Goal: Task Accomplishment & Management: Use online tool/utility

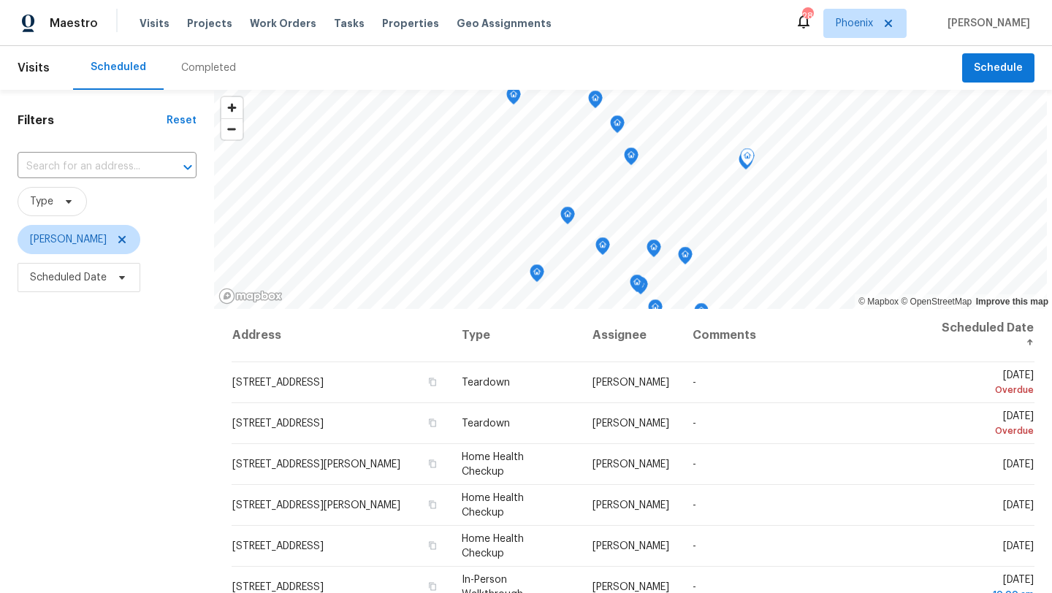
scroll to position [190, 0]
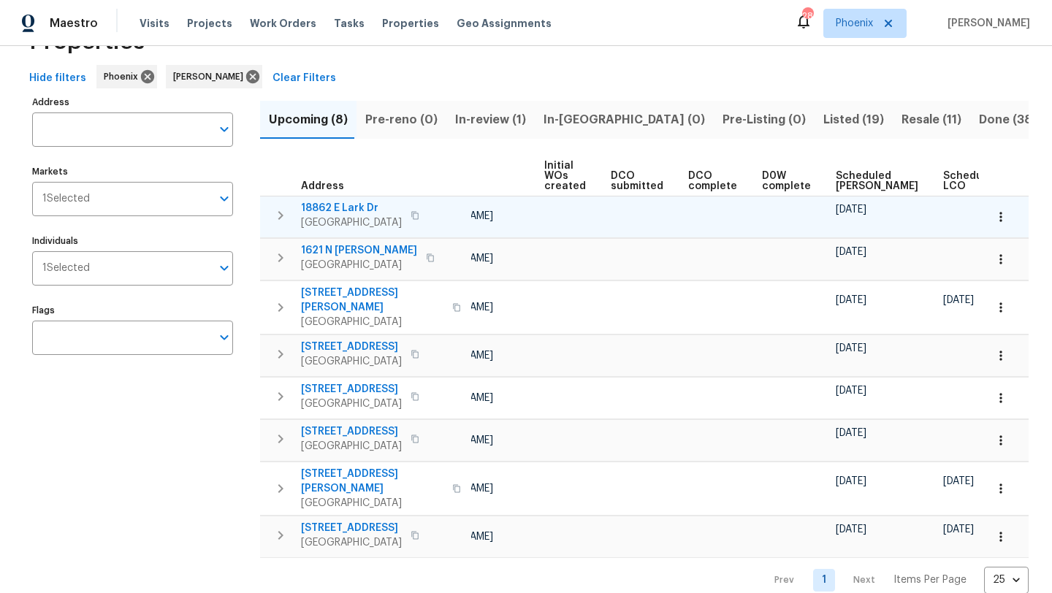
scroll to position [0, 177]
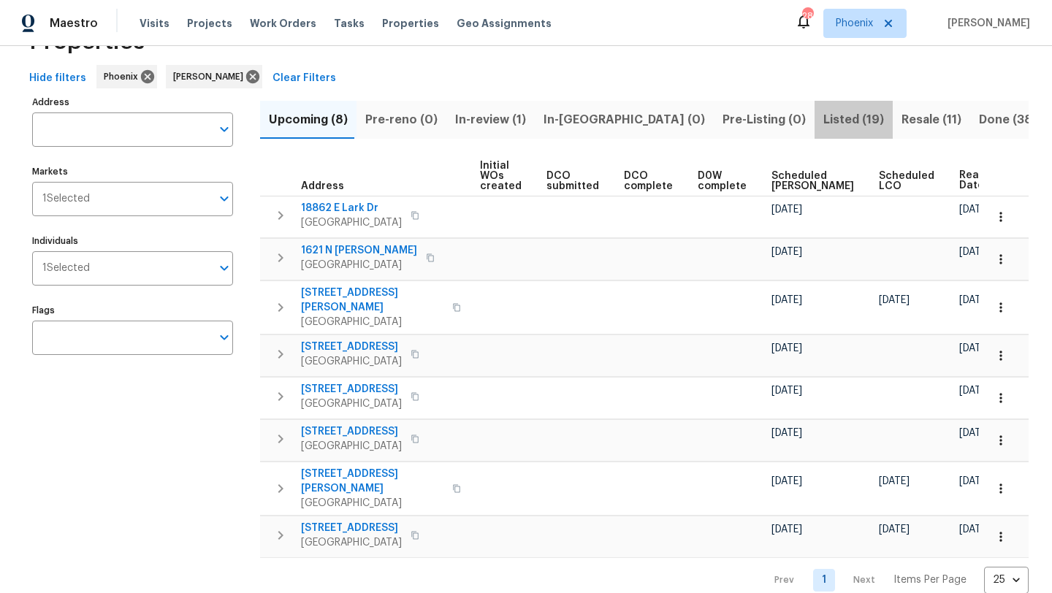
click at [823, 115] on span "Listed (19)" at bounding box center [853, 120] width 61 height 20
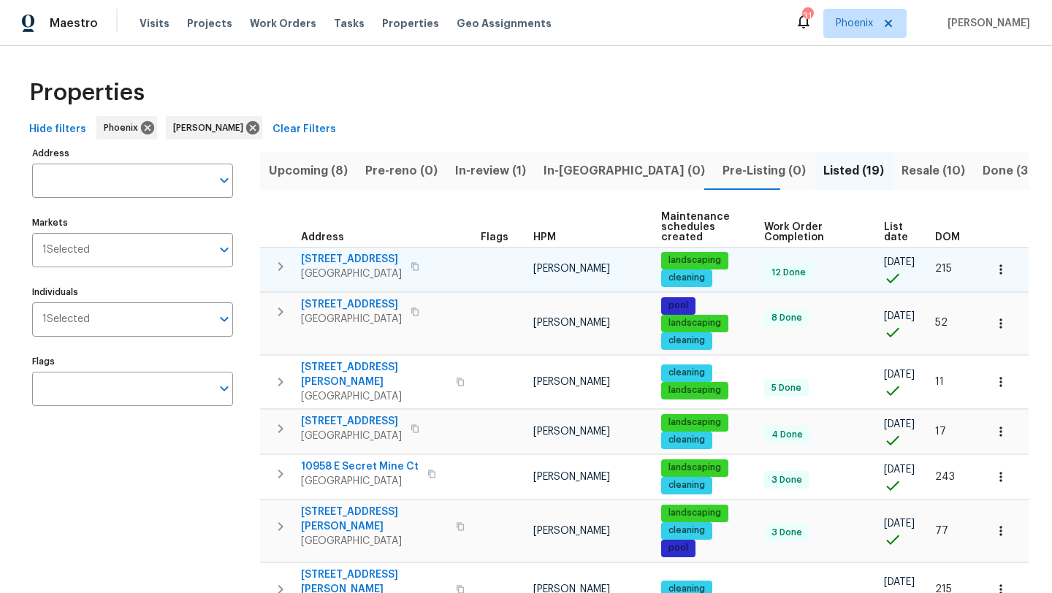
click at [419, 267] on icon "button" at bounding box center [414, 266] width 7 height 8
click at [348, 255] on span "3201 W Five Mile Peak Dr" at bounding box center [351, 259] width 101 height 15
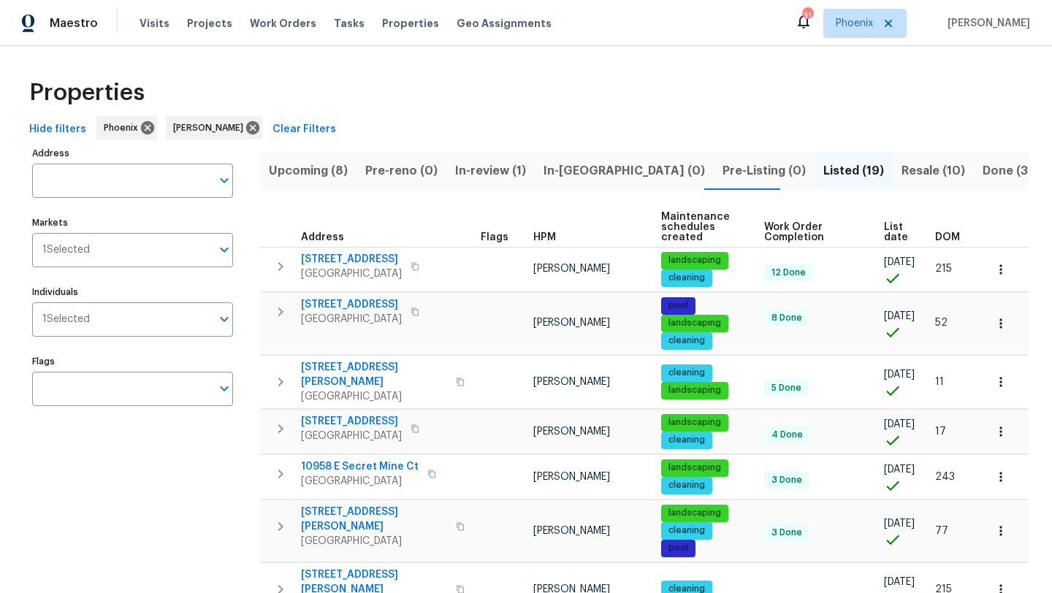
click at [901, 169] on span "Resale (10)" at bounding box center [933, 171] width 64 height 20
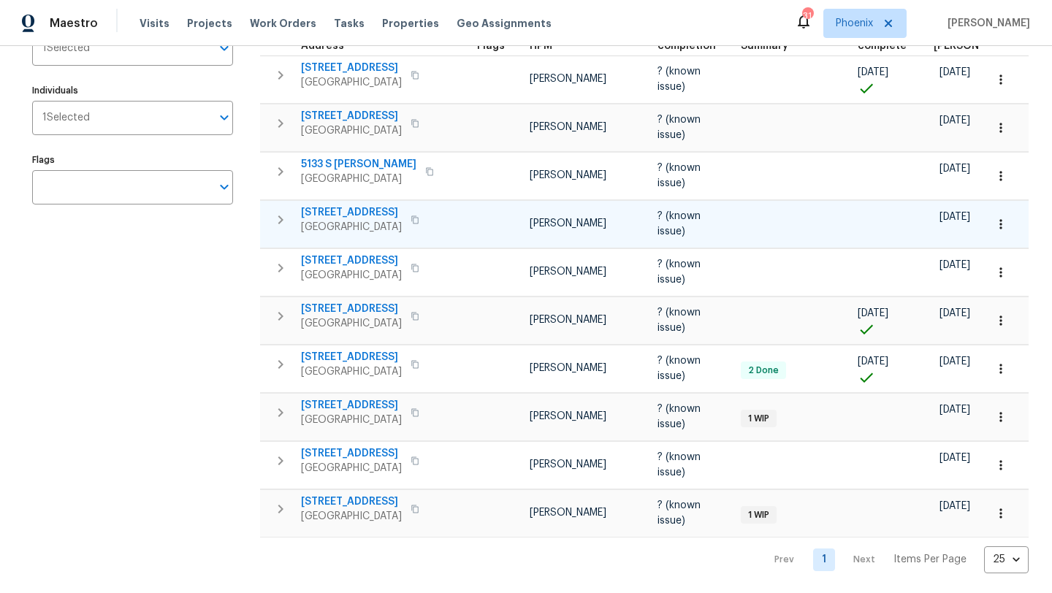
scroll to position [205, 0]
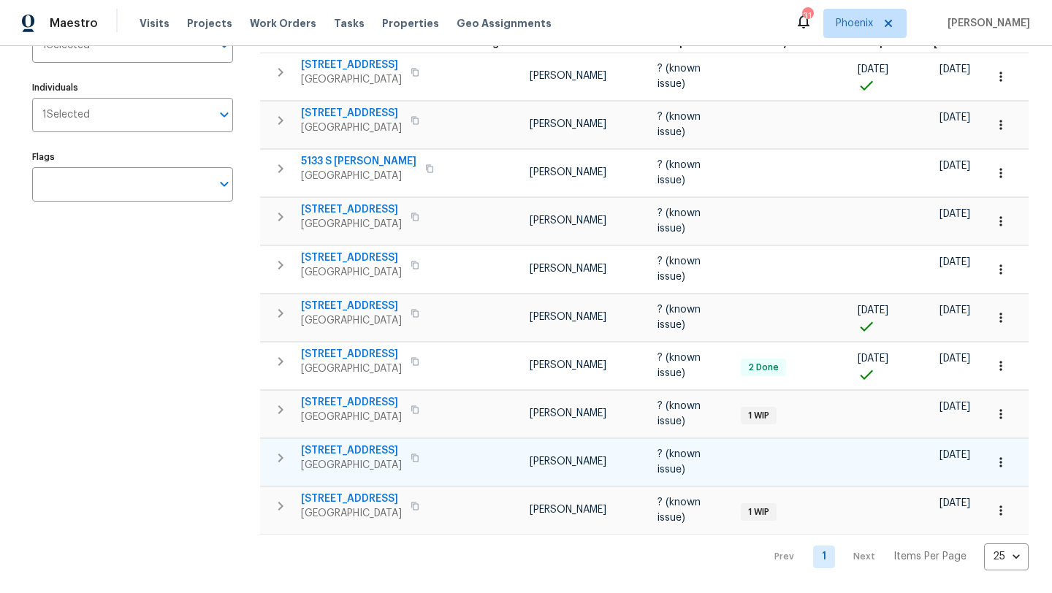
click at [385, 446] on span "16814 E Palm Beach Dr" at bounding box center [351, 450] width 101 height 15
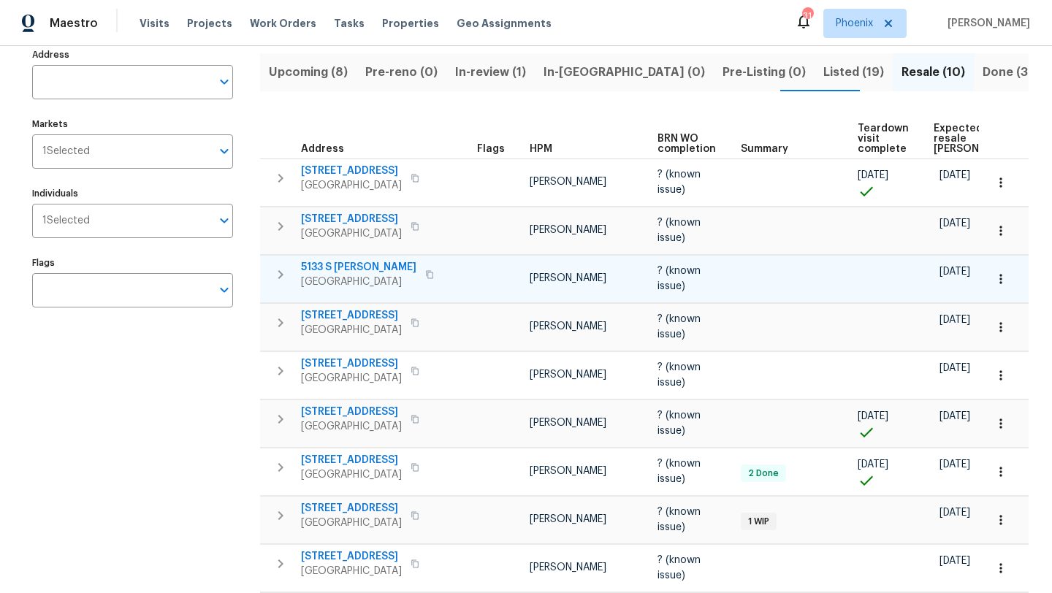
scroll to position [108, 0]
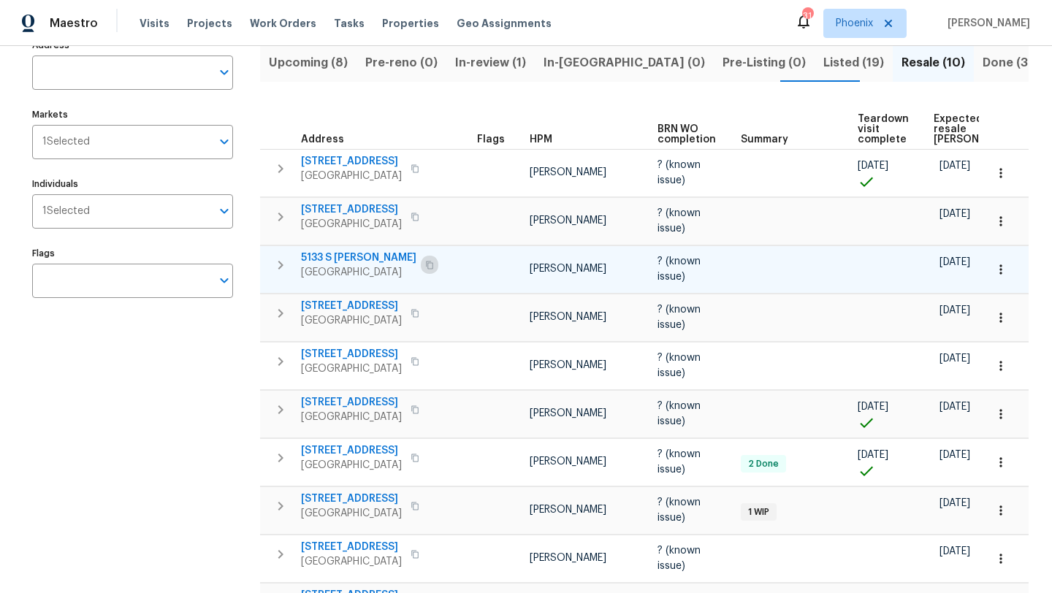
click at [421, 258] on button "button" at bounding box center [430, 265] width 18 height 20
click at [425, 264] on icon "button" at bounding box center [429, 265] width 9 height 9
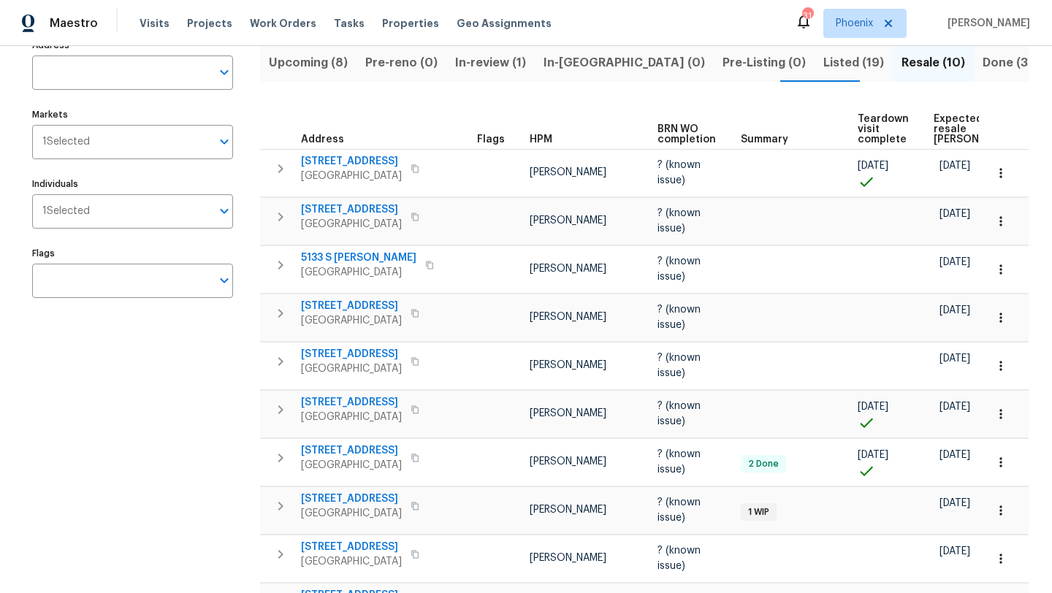
click at [823, 65] on span "Listed (19)" at bounding box center [853, 63] width 61 height 20
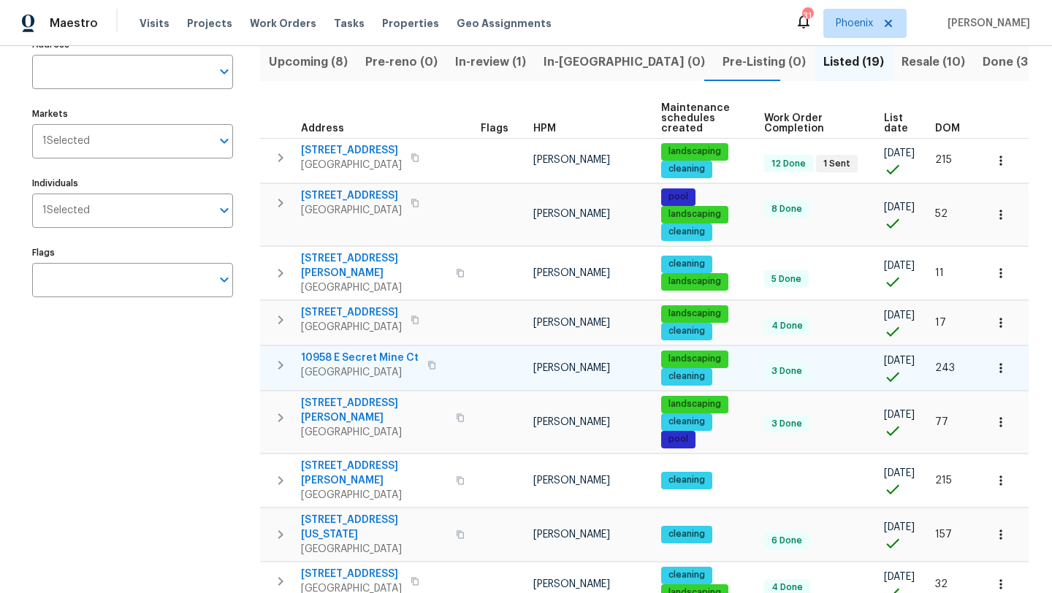
scroll to position [169, 0]
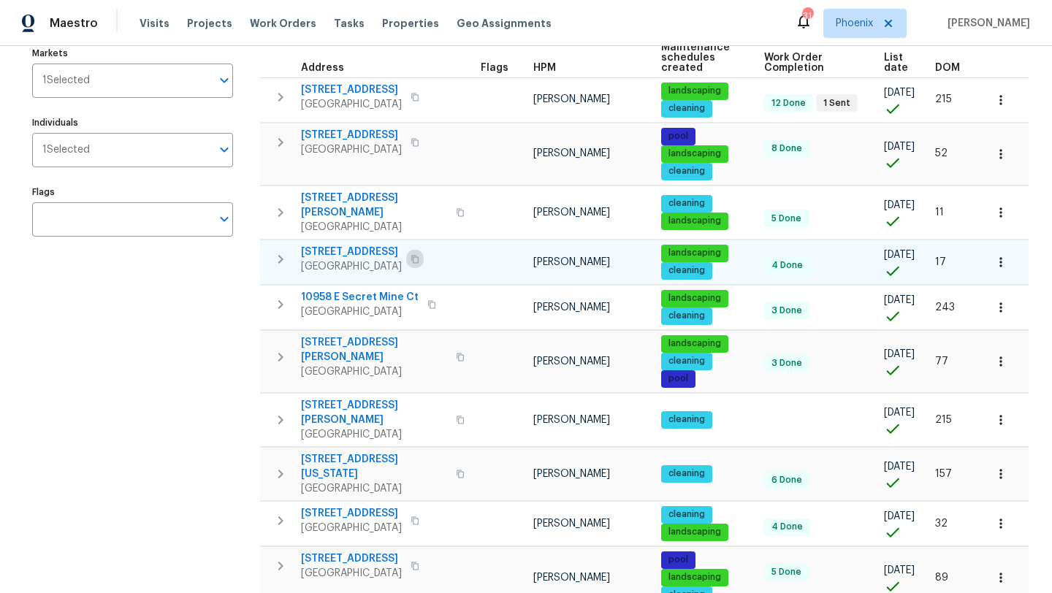
click at [419, 255] on icon "button" at bounding box center [414, 259] width 9 height 9
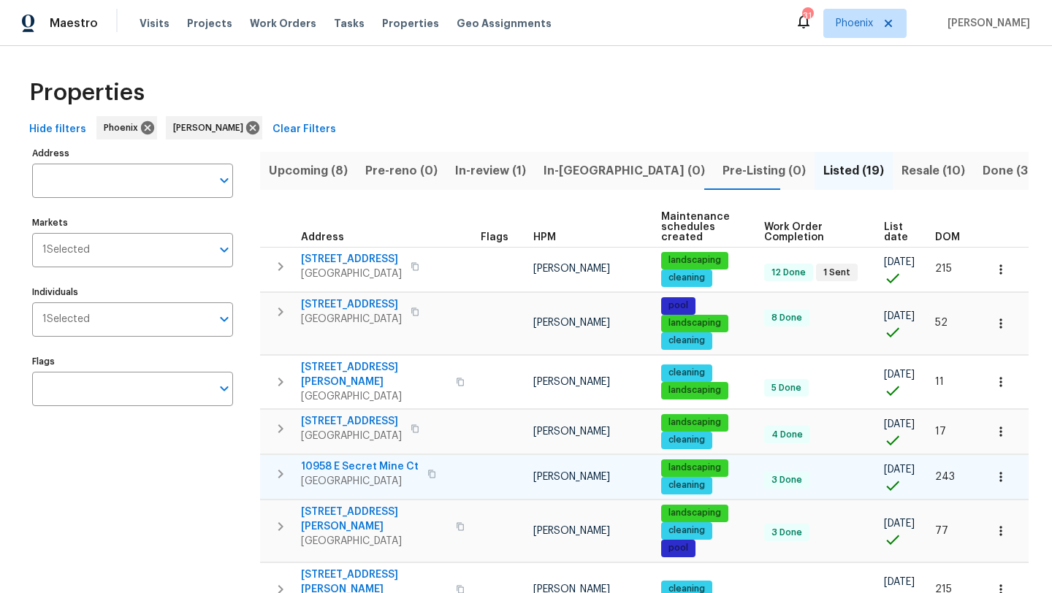
scroll to position [58, 0]
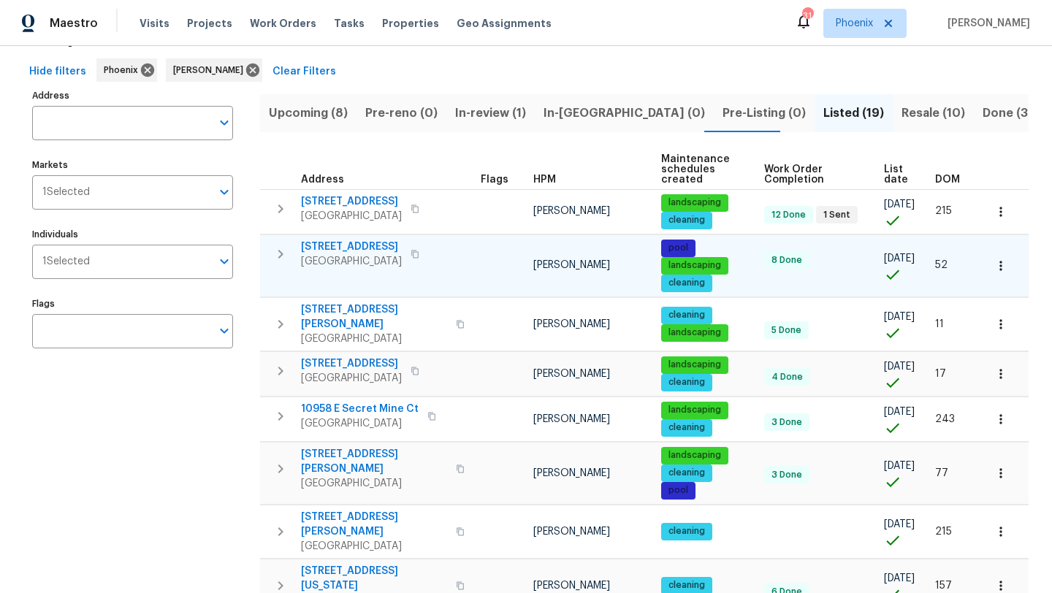
click at [373, 242] on span "323 E Senna Way" at bounding box center [351, 247] width 101 height 15
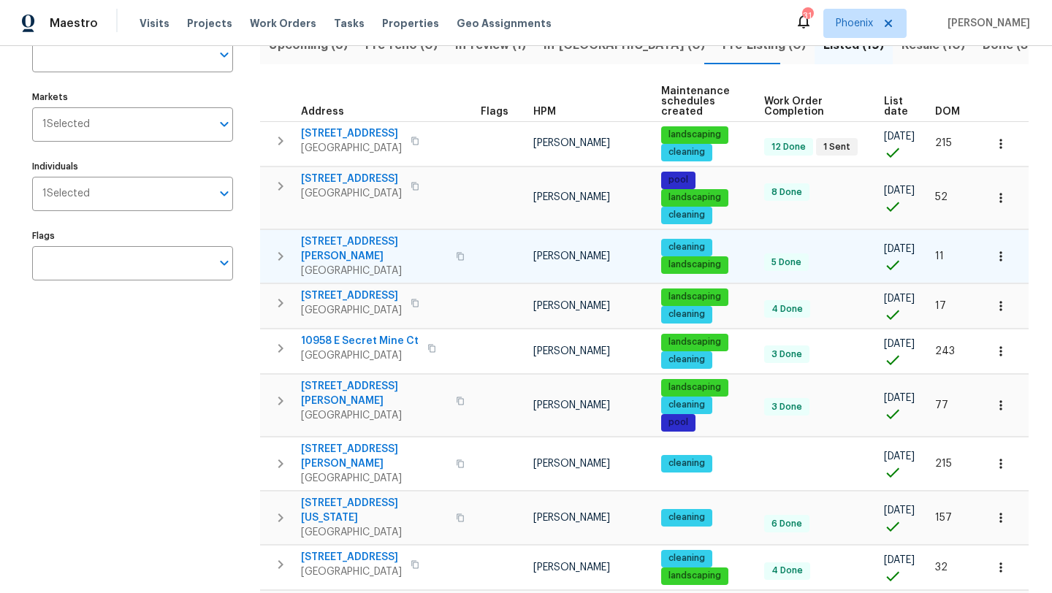
scroll to position [127, 0]
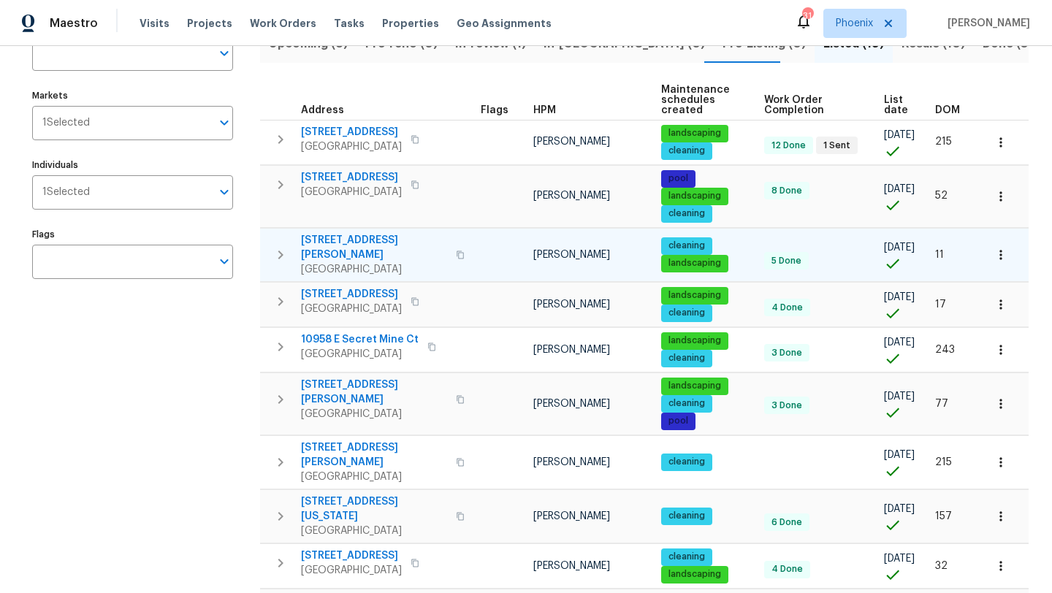
click at [365, 237] on span "30941 N Karen Ave" at bounding box center [374, 247] width 146 height 29
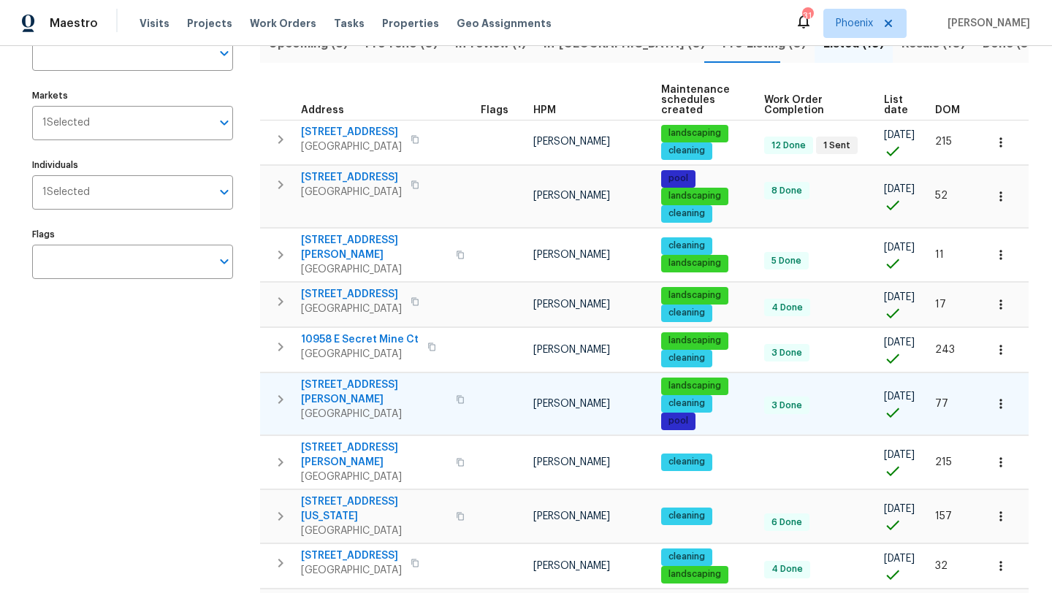
click at [367, 378] on span "6055 E Rochelle St" at bounding box center [374, 392] width 146 height 29
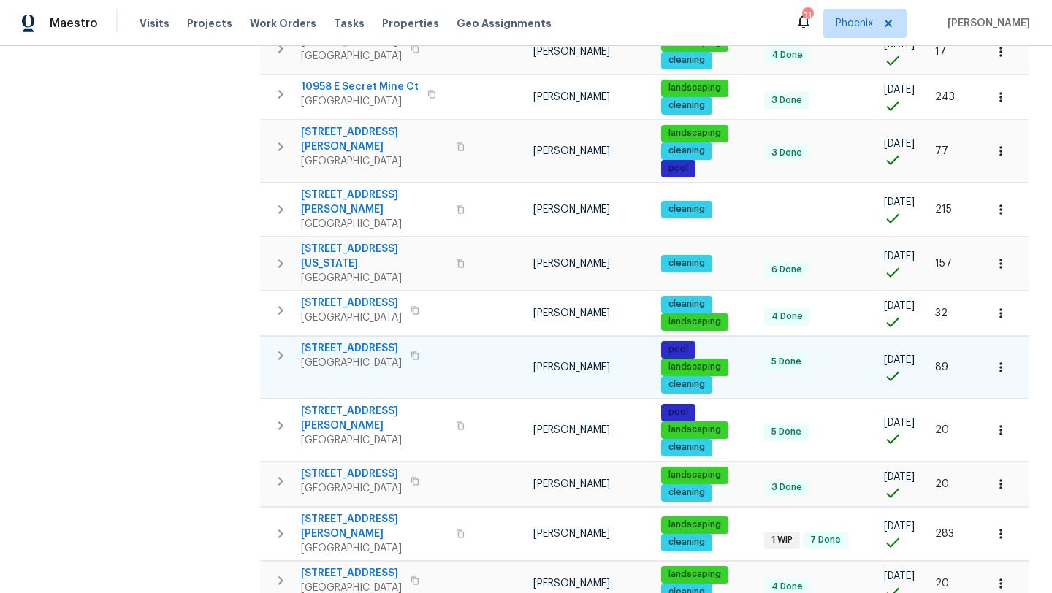
scroll to position [434, 0]
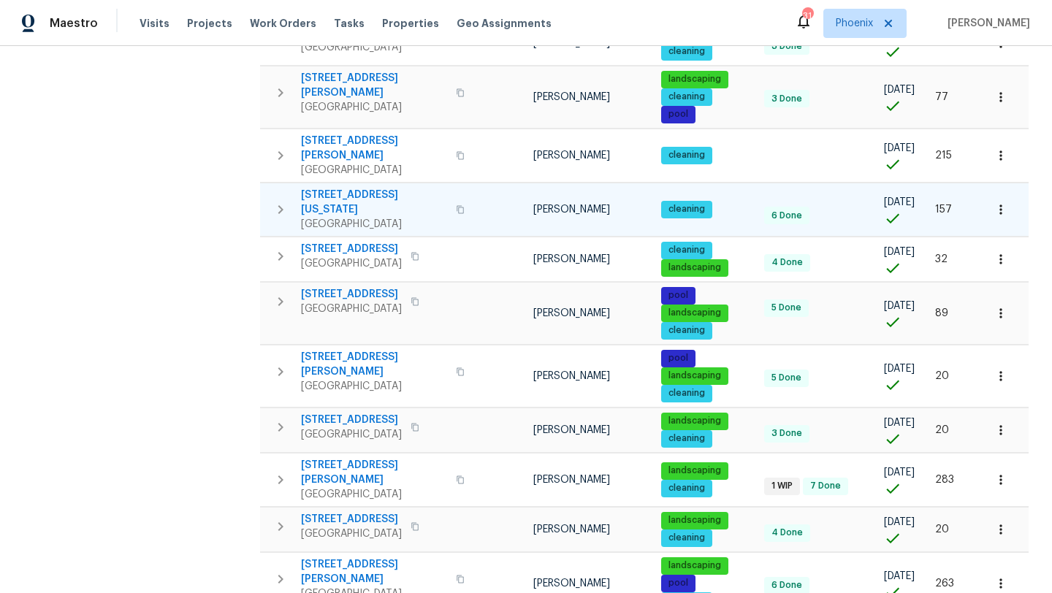
click at [381, 188] on span "1440 N Idaho Rd Unit 1048" at bounding box center [374, 202] width 146 height 29
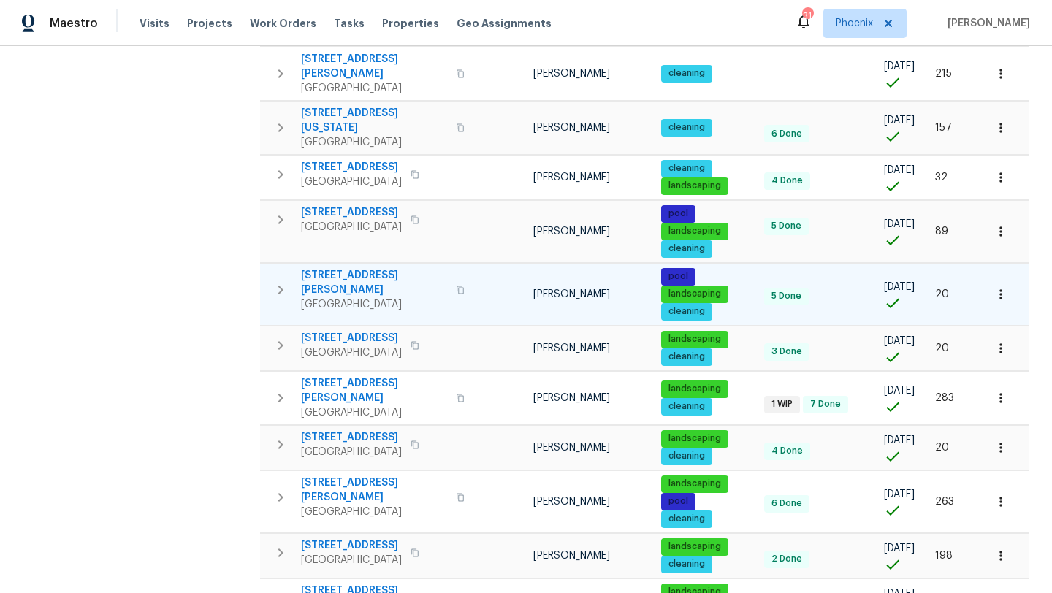
scroll to position [521, 0]
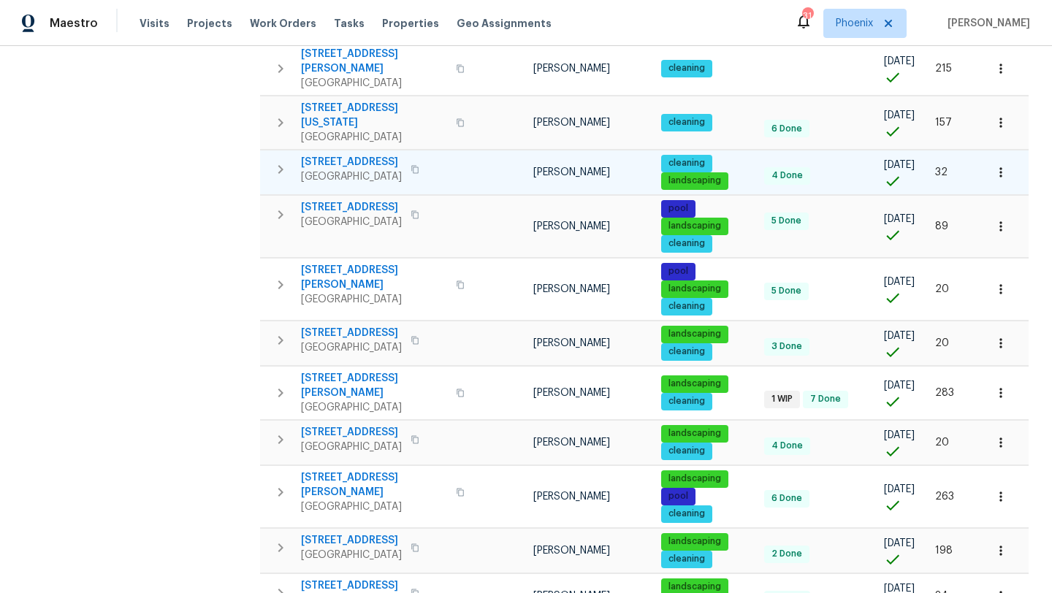
click at [311, 155] on span "21911 S 215th St" at bounding box center [351, 162] width 101 height 15
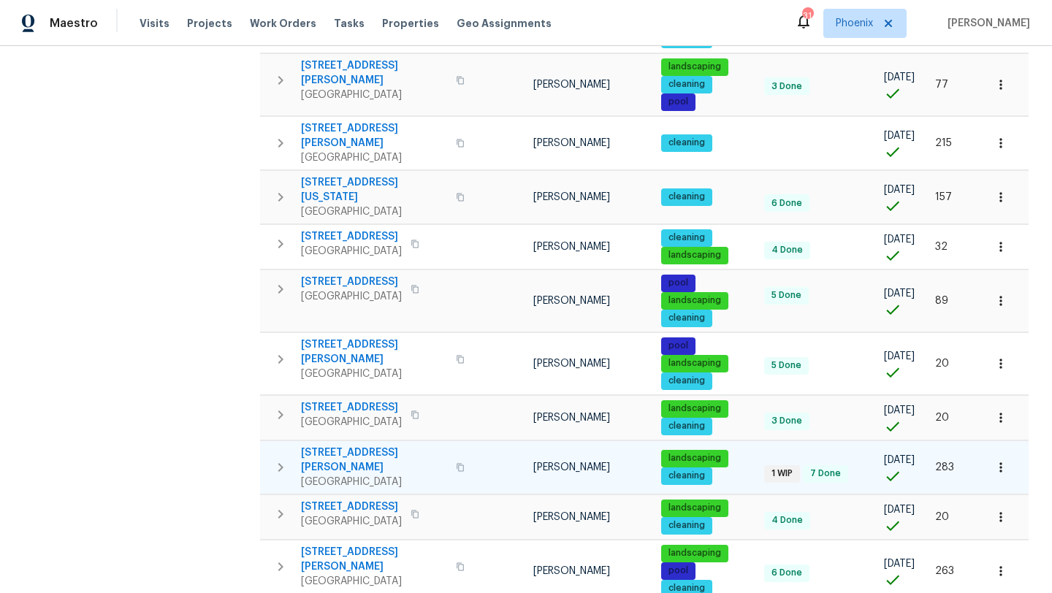
scroll to position [398, 0]
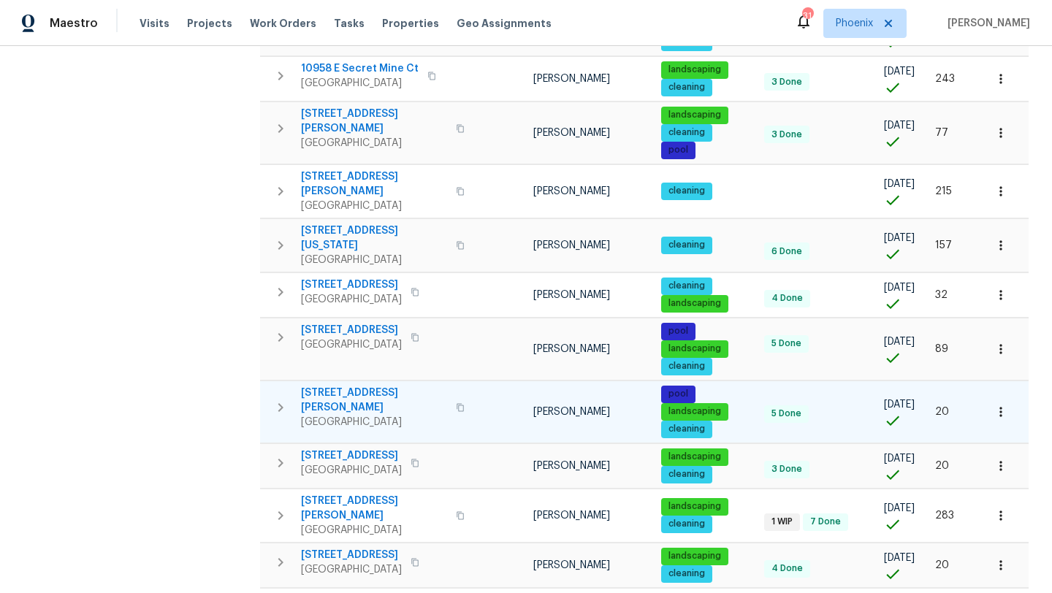
click at [365, 386] on span "7616 E Mawson Rd" at bounding box center [374, 400] width 146 height 29
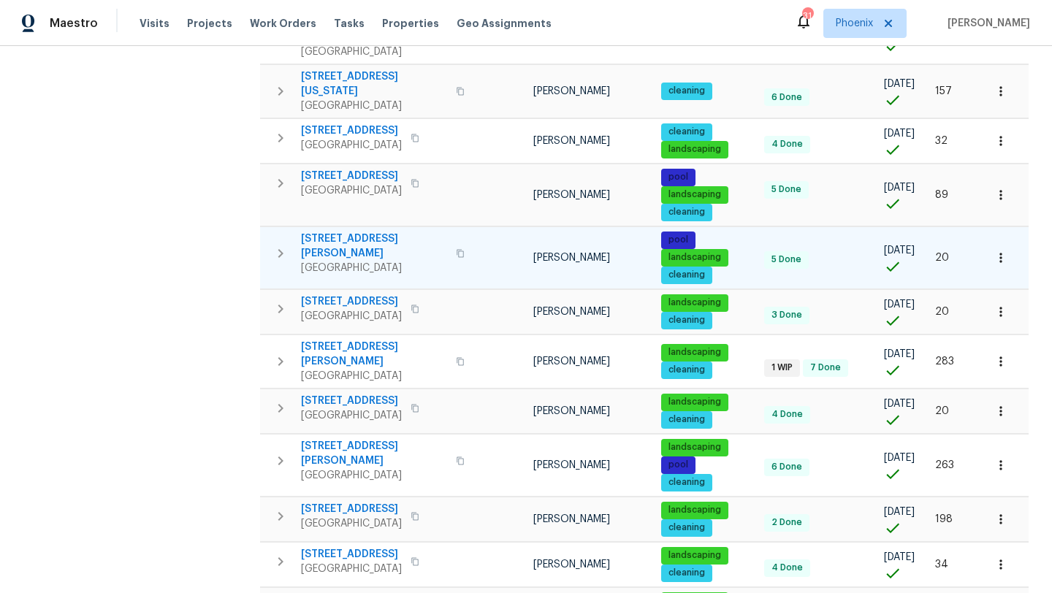
scroll to position [610, 0]
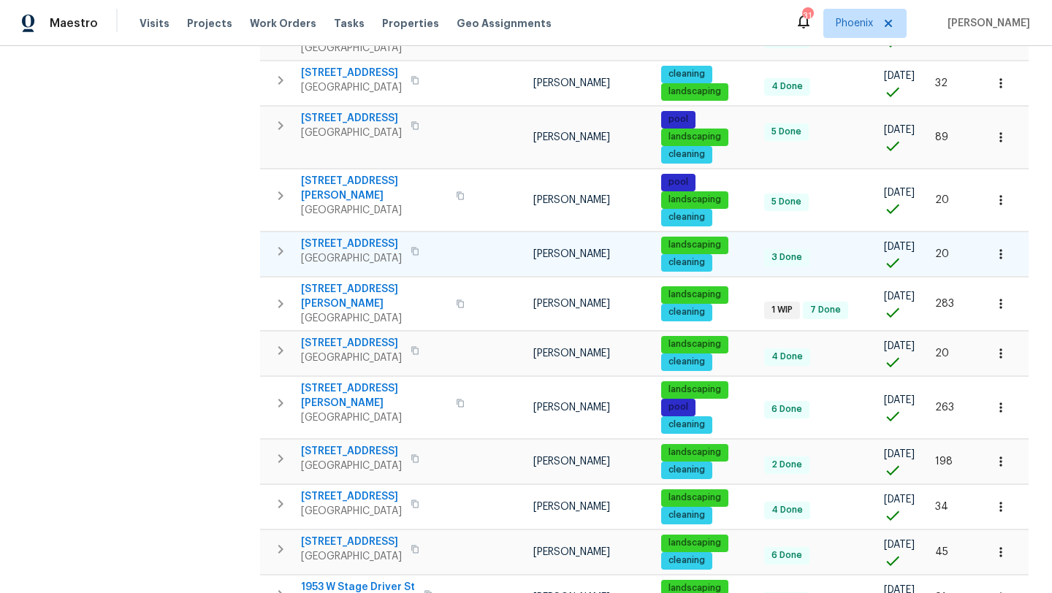
click at [365, 237] on span "1820 W Expressman St" at bounding box center [351, 244] width 101 height 15
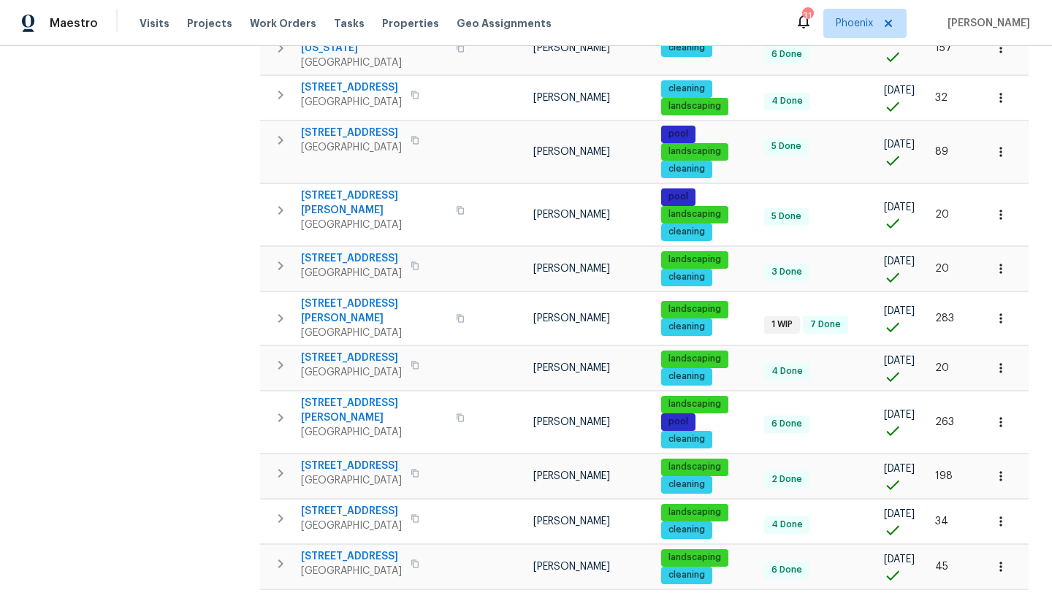
scroll to position [654, 0]
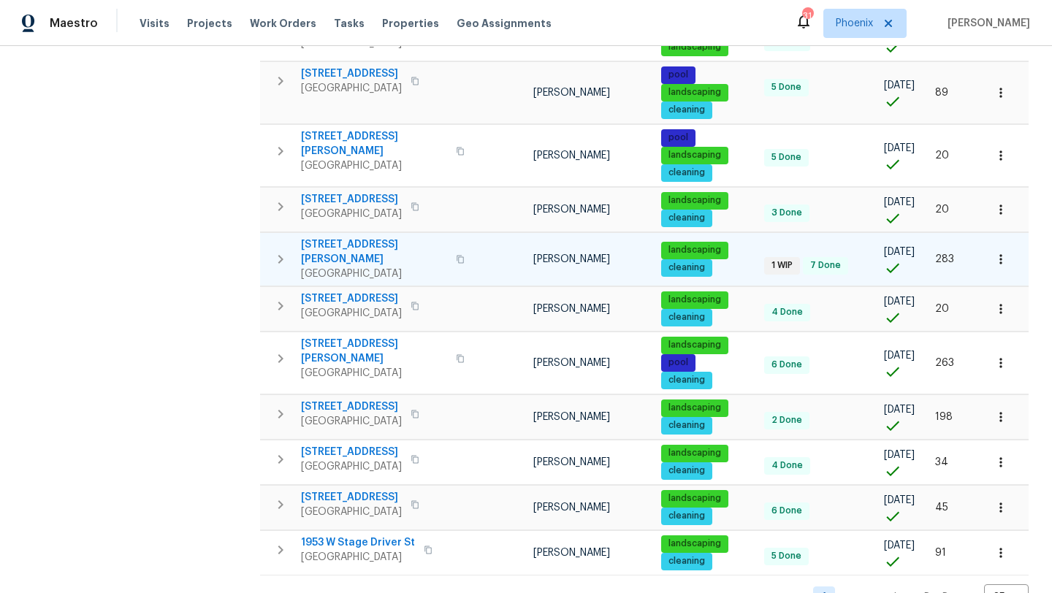
click at [359, 237] on span "804 W Dana Dr" at bounding box center [374, 251] width 146 height 29
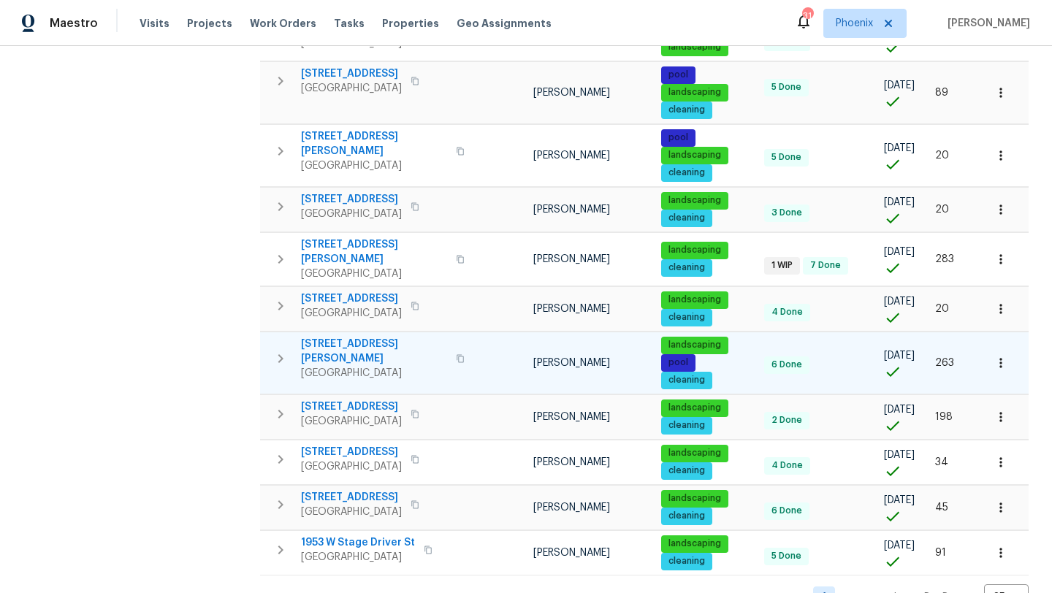
click at [353, 337] on span "10221 E Knowles Ave" at bounding box center [374, 351] width 146 height 29
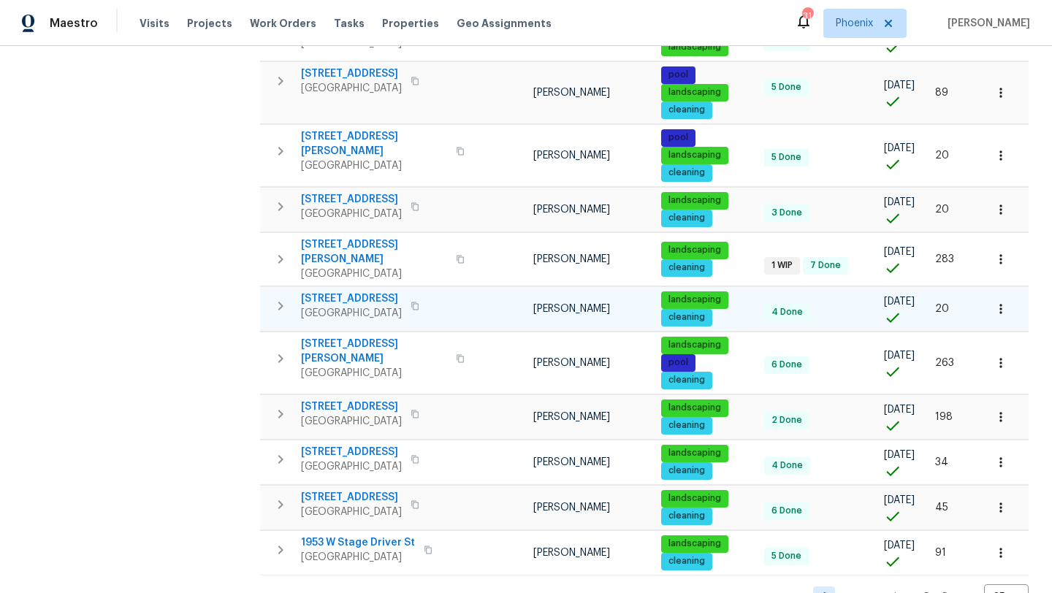
click at [366, 291] on span "8864 E Rainier Dr" at bounding box center [351, 298] width 101 height 15
click at [362, 400] on span "9327 E Static Ave" at bounding box center [351, 407] width 101 height 15
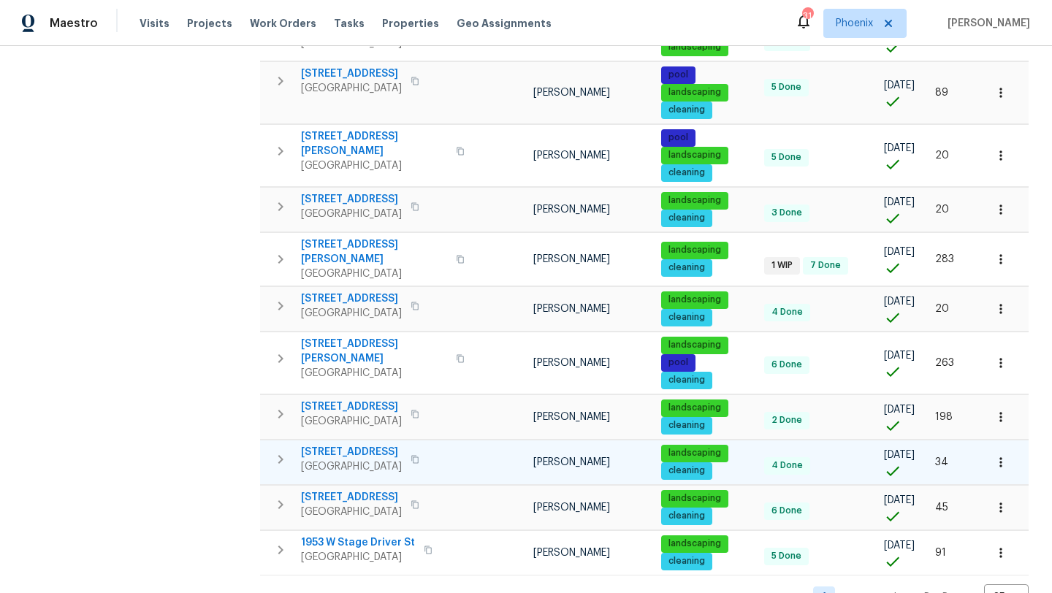
click at [343, 445] on span "1295 E Leaf Rd" at bounding box center [351, 452] width 101 height 15
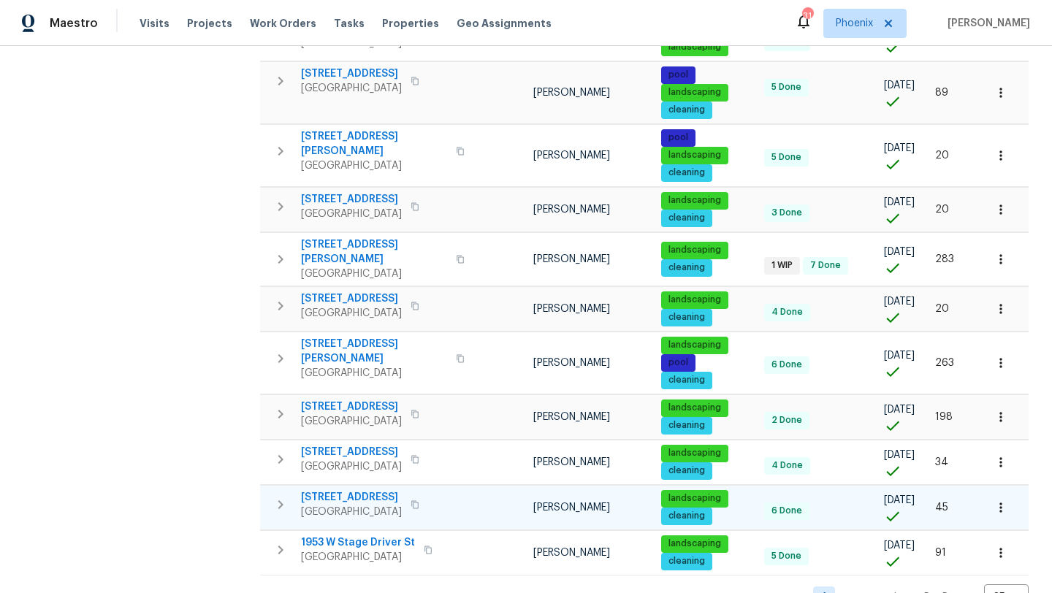
click at [353, 490] on span "261 W 21st Ave" at bounding box center [351, 497] width 101 height 15
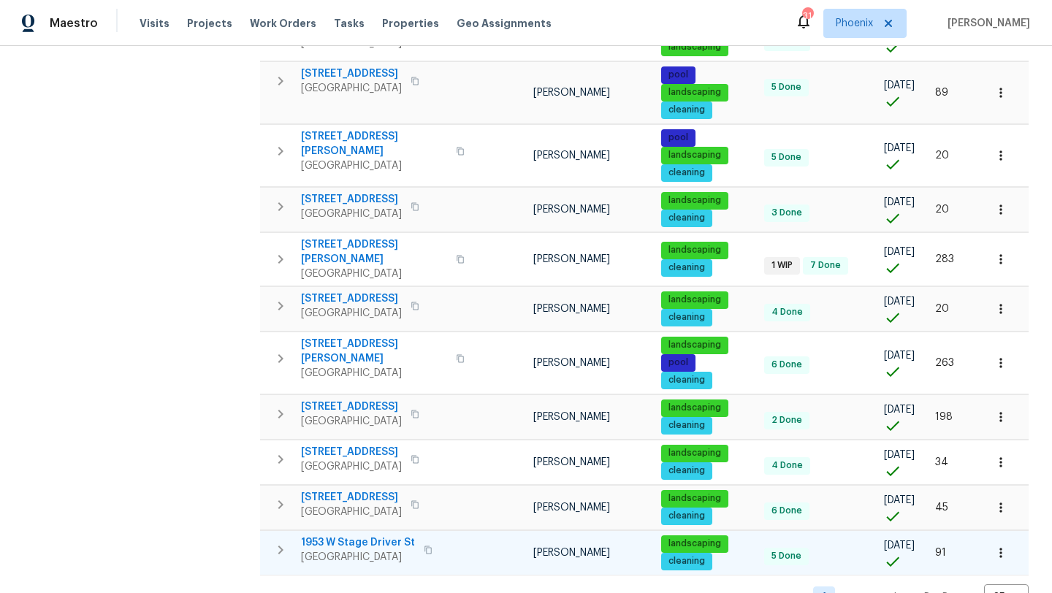
click at [386, 535] on span "1953 W Stage Driver St" at bounding box center [358, 542] width 114 height 15
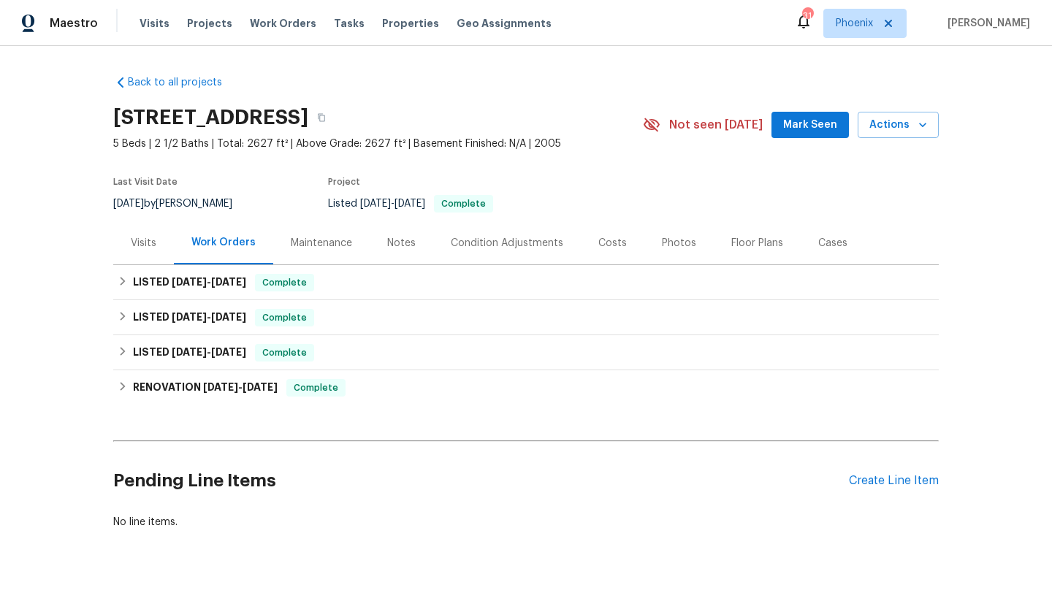
click at [344, 239] on div "Maintenance" at bounding box center [321, 243] width 61 height 15
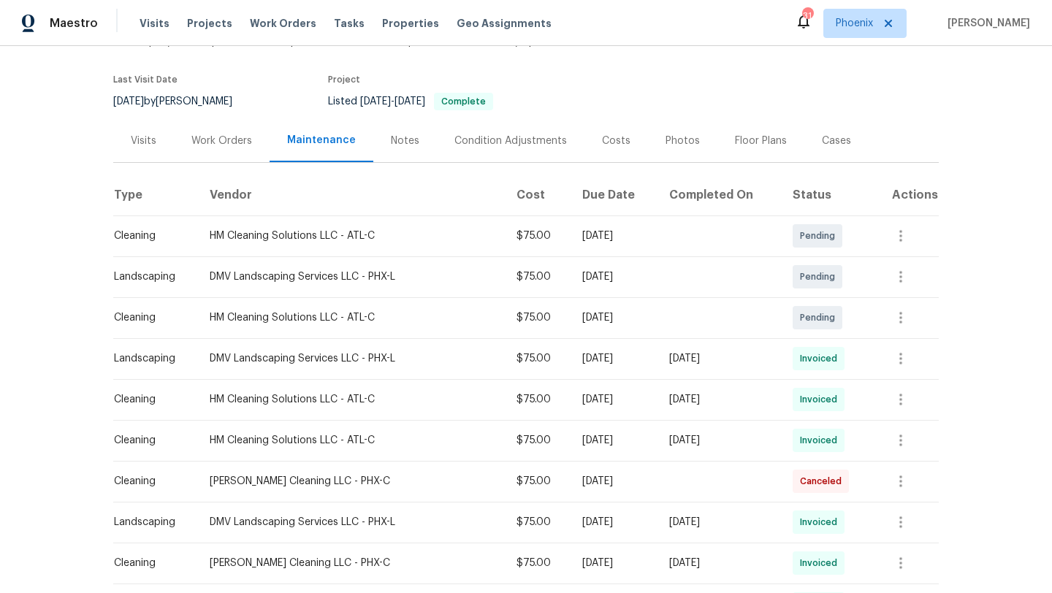
scroll to position [165, 0]
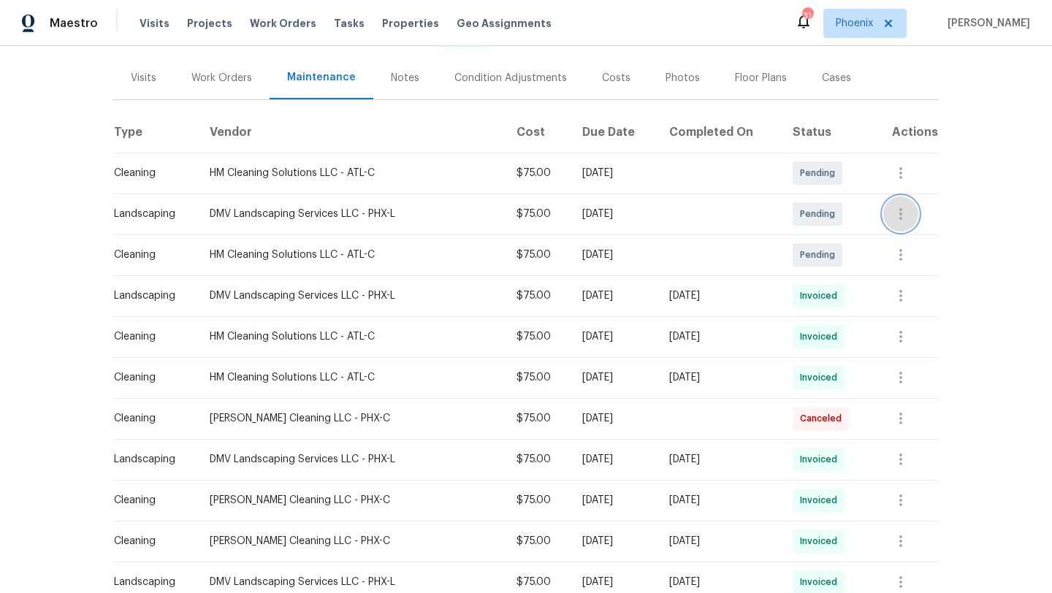
click at [904, 222] on icon "button" at bounding box center [901, 214] width 18 height 18
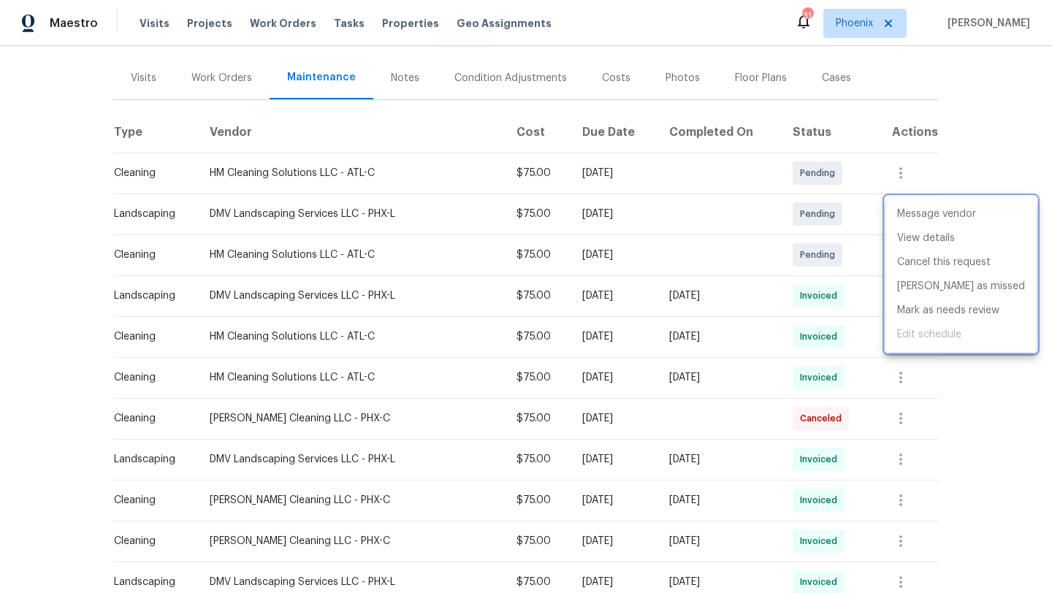
click at [1006, 158] on div at bounding box center [526, 296] width 1052 height 593
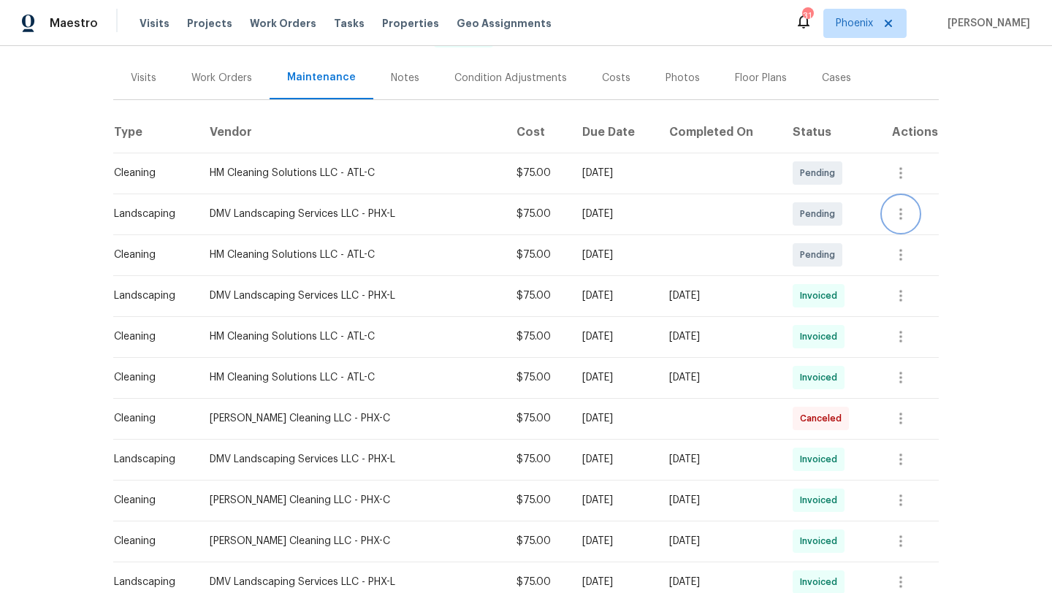
click at [899, 213] on icon "button" at bounding box center [901, 214] width 18 height 18
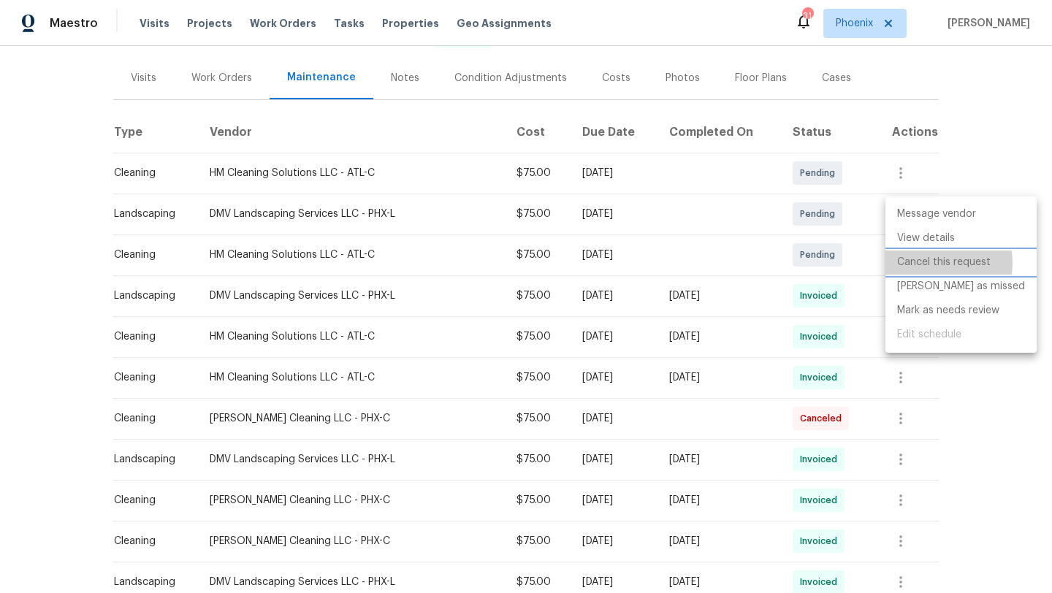
click at [933, 263] on li "Cancel this request" at bounding box center [960, 263] width 151 height 24
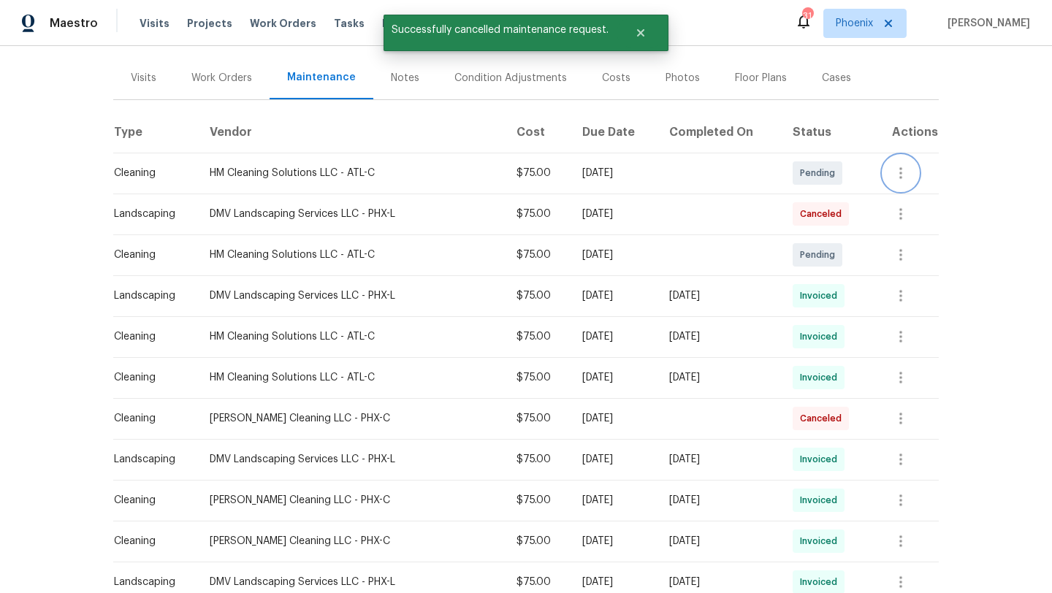
click at [901, 168] on icon "button" at bounding box center [900, 173] width 3 height 12
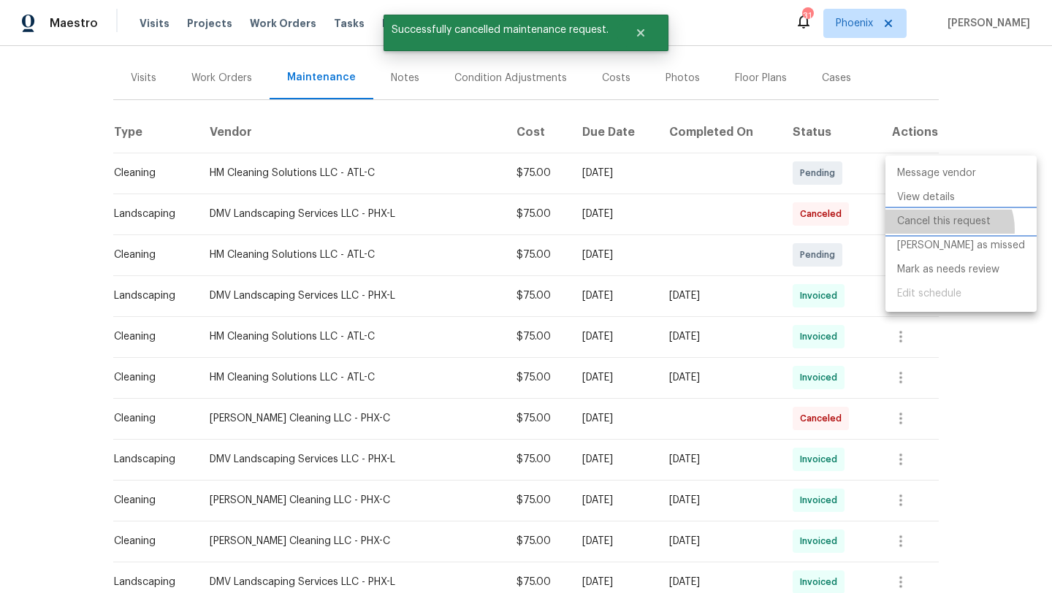
click at [947, 229] on li "Cancel this request" at bounding box center [960, 222] width 151 height 24
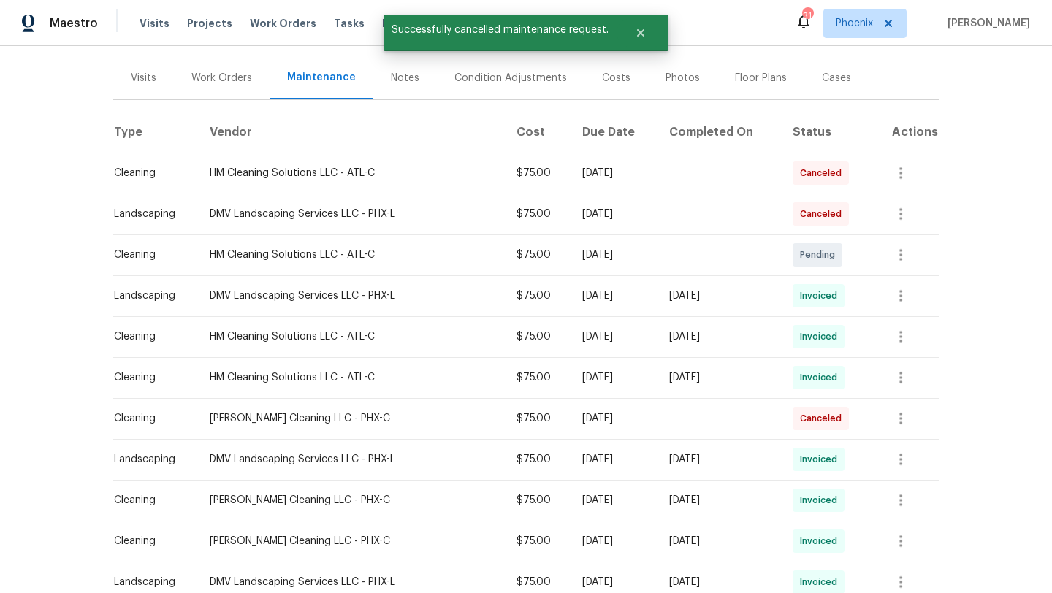
click at [971, 197] on div "Back to all projects 3201 W Five Mile Peak Dr, San Tan Valley, AZ 85144 5 Beds …" at bounding box center [526, 319] width 1052 height 547
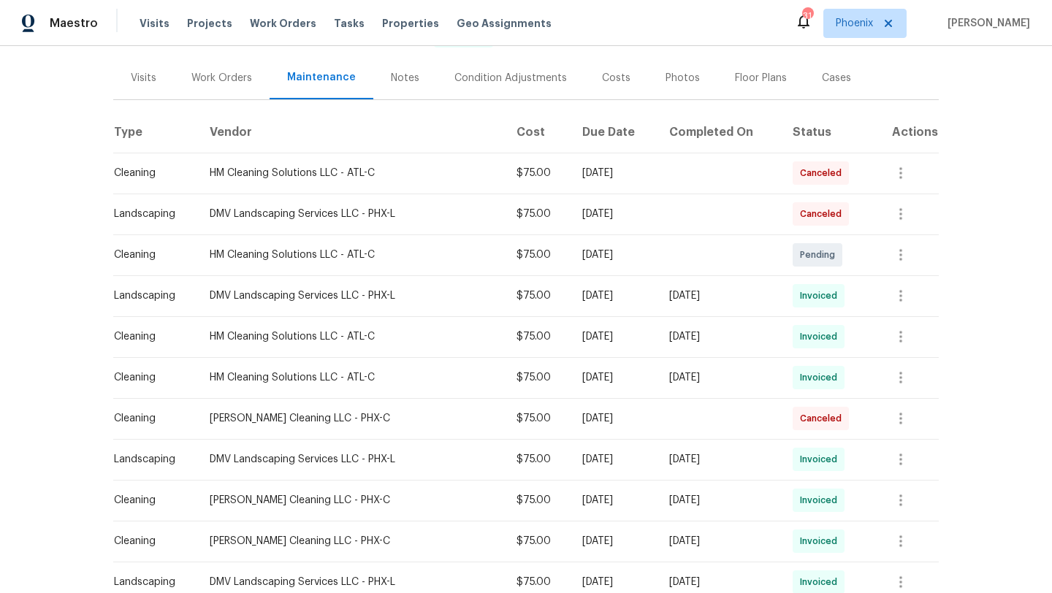
click at [402, 80] on div "Notes" at bounding box center [405, 78] width 28 height 15
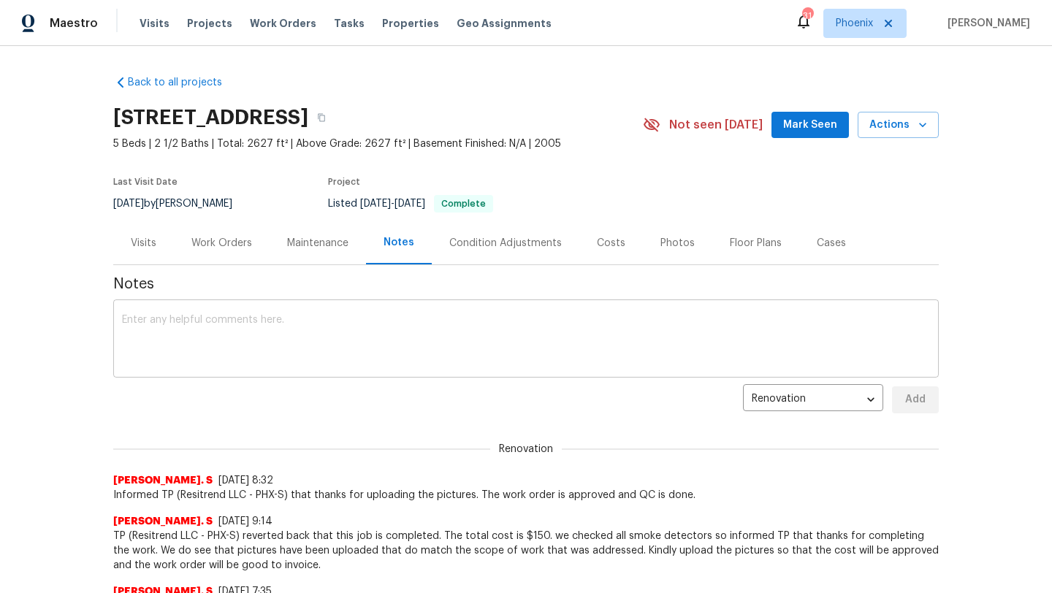
click at [158, 340] on textarea at bounding box center [526, 340] width 808 height 51
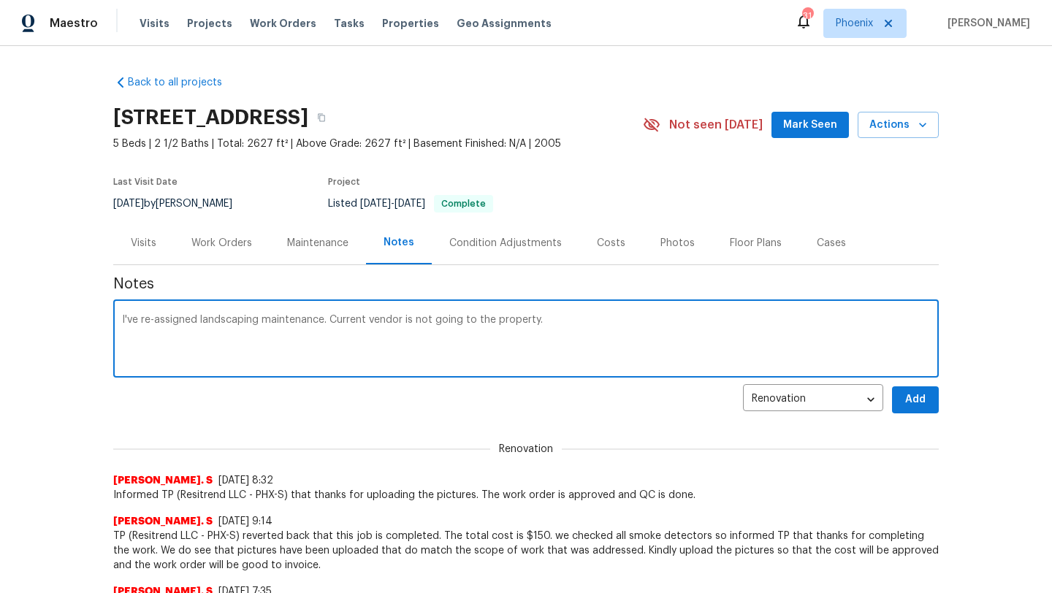
type textarea "I've re-assigned landscaping maintenance. Current vendor is not going to the pr…"
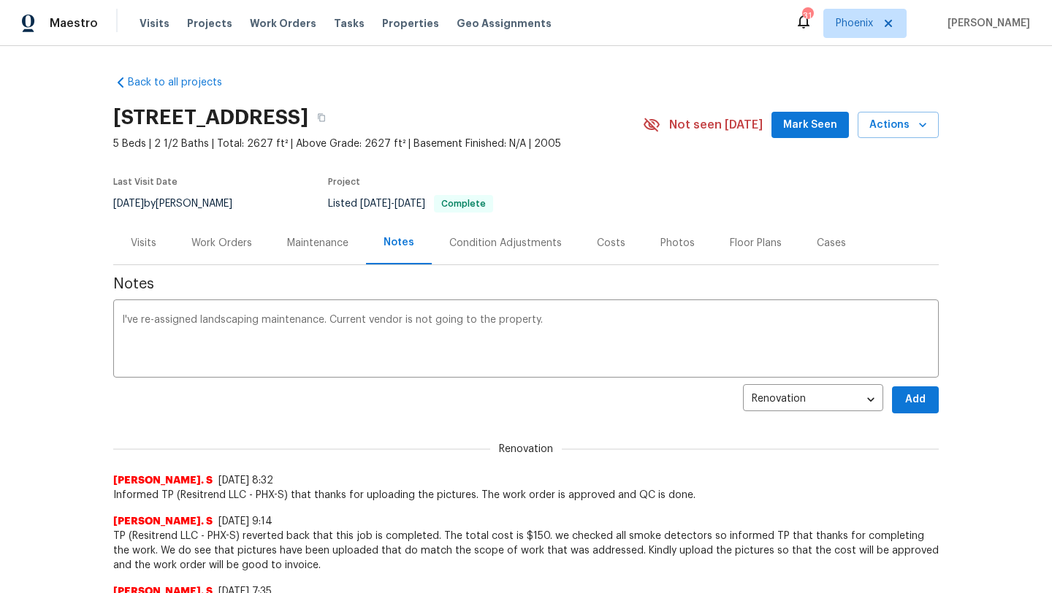
click at [921, 406] on span "Add" at bounding box center [915, 400] width 23 height 18
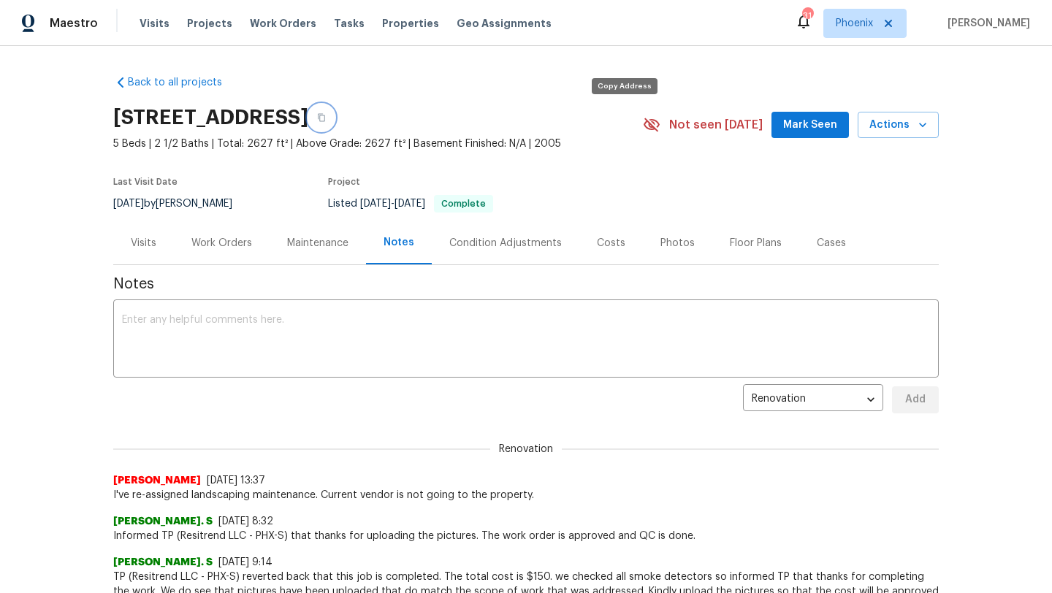
click at [335, 110] on button "button" at bounding box center [321, 117] width 26 height 26
click at [312, 237] on div "Maintenance" at bounding box center [317, 243] width 61 height 15
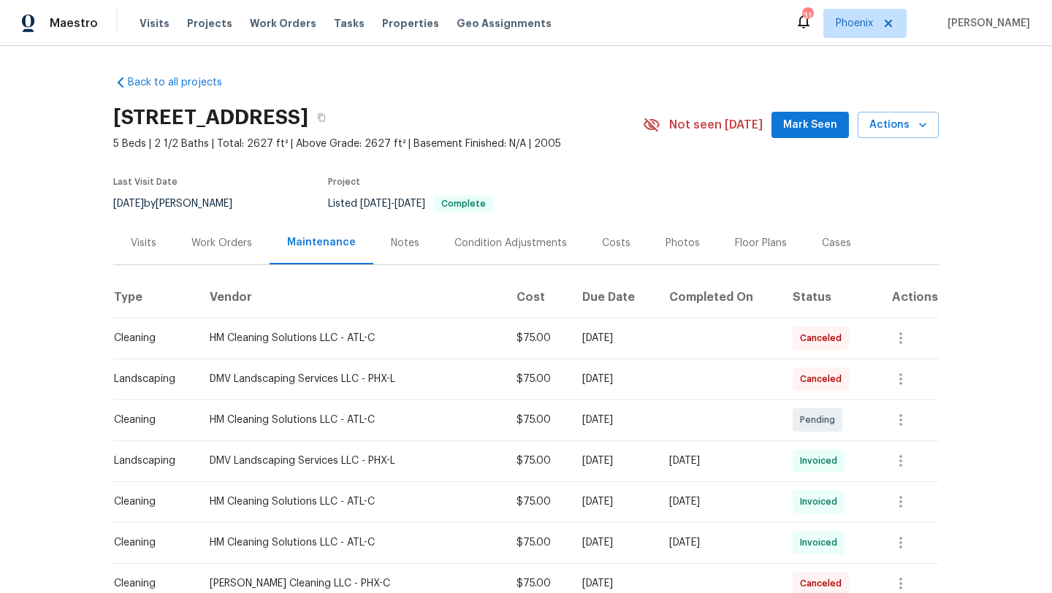
click at [237, 237] on div "Work Orders" at bounding box center [221, 243] width 61 height 15
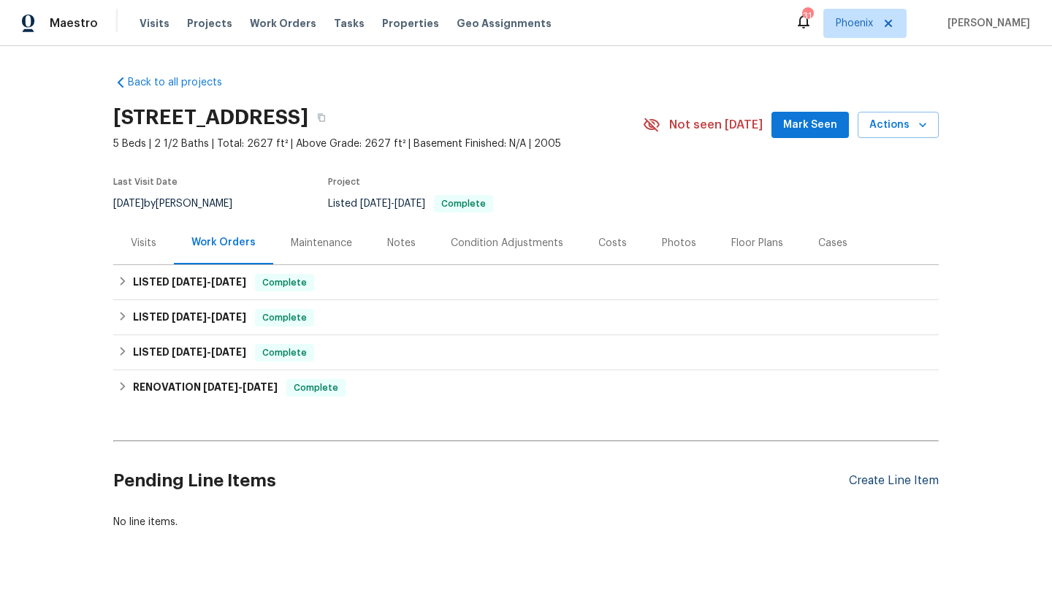
click at [876, 480] on div "Create Line Item" at bounding box center [894, 481] width 90 height 14
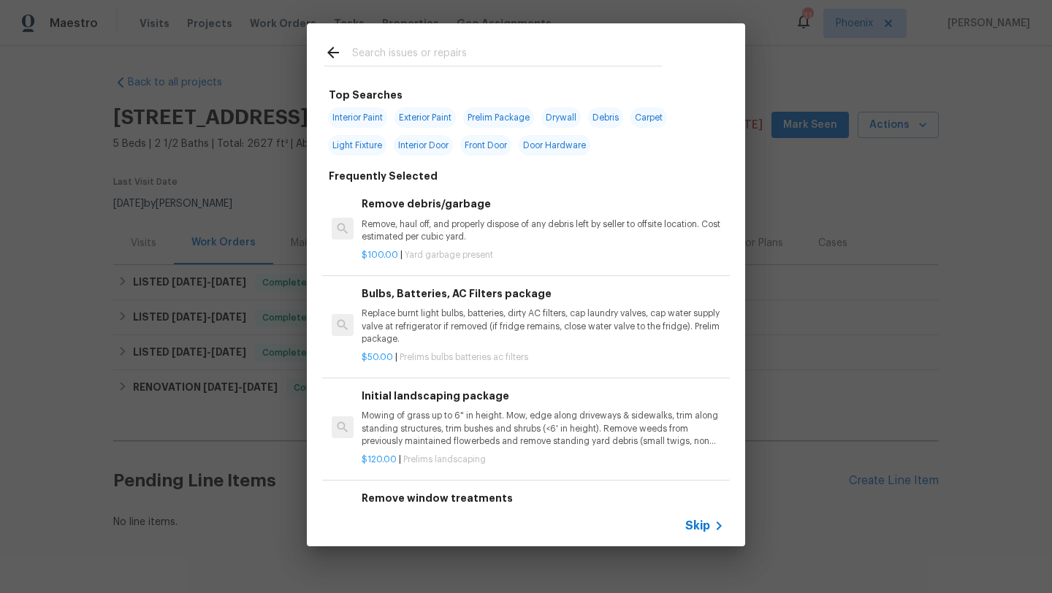
click at [435, 40] on div at bounding box center [493, 52] width 373 height 58
click at [419, 45] on input "text" at bounding box center [507, 55] width 310 height 22
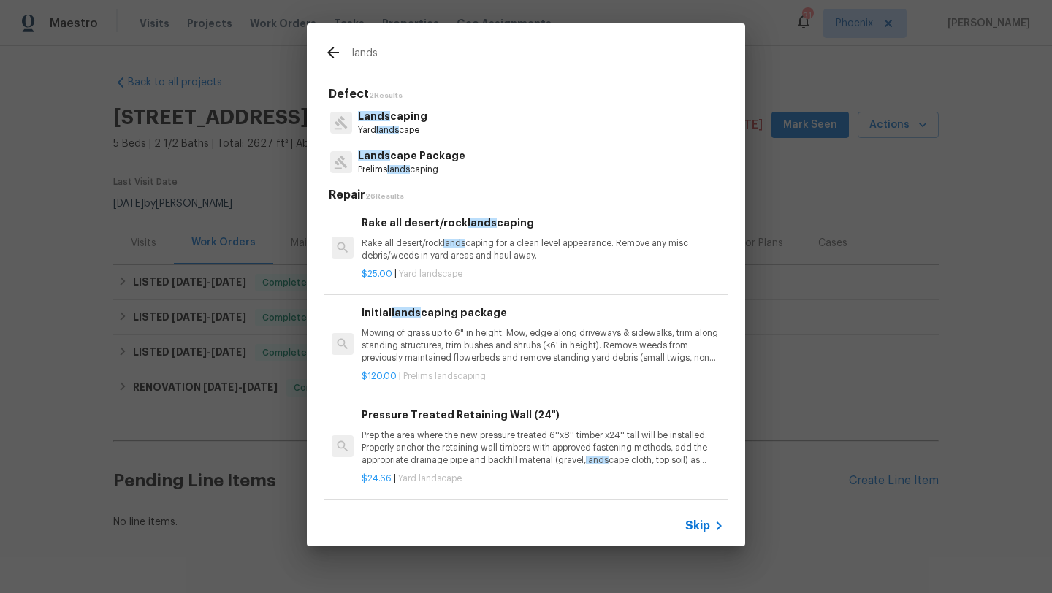
type input "lands"
click at [408, 158] on p "Lands cape Package" at bounding box center [411, 155] width 107 height 15
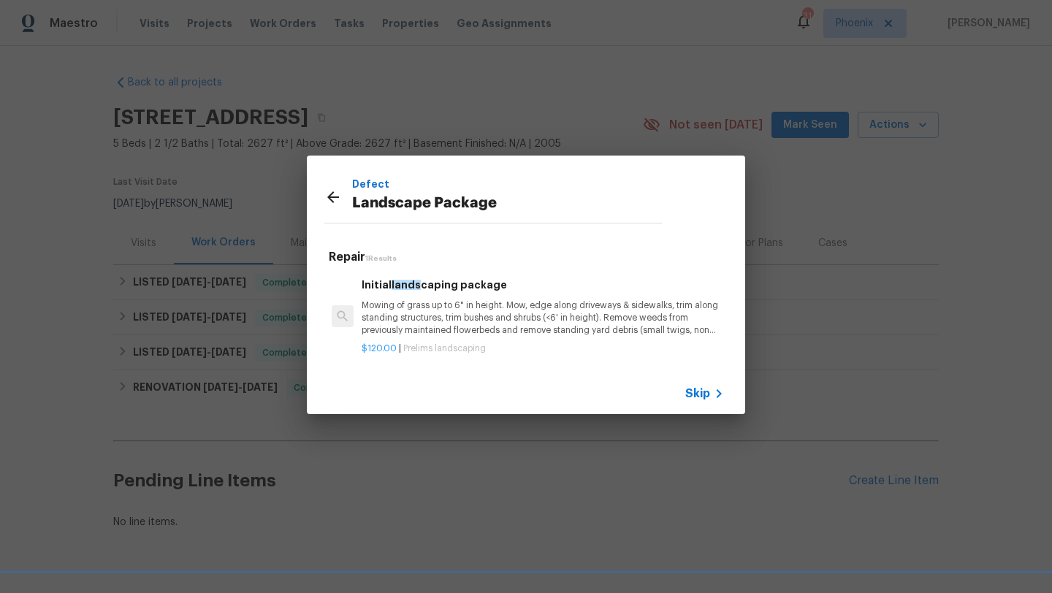
click at [420, 308] on p "Mowing of grass up to 6" in height. Mow, edge along driveways & sidewalks, trim…" at bounding box center [543, 317] width 362 height 37
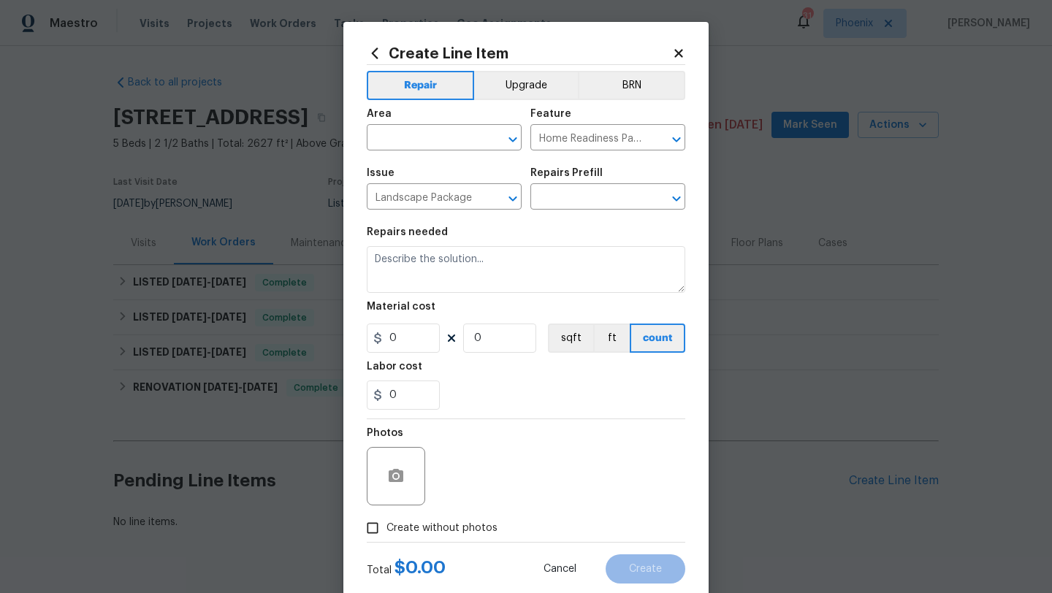
type input "Initial landscaping package $120.00"
type textarea "Mowing of grass up to 6" in height. Mow, edge along driveways & sidewalks, trim…"
type input "120"
type input "1"
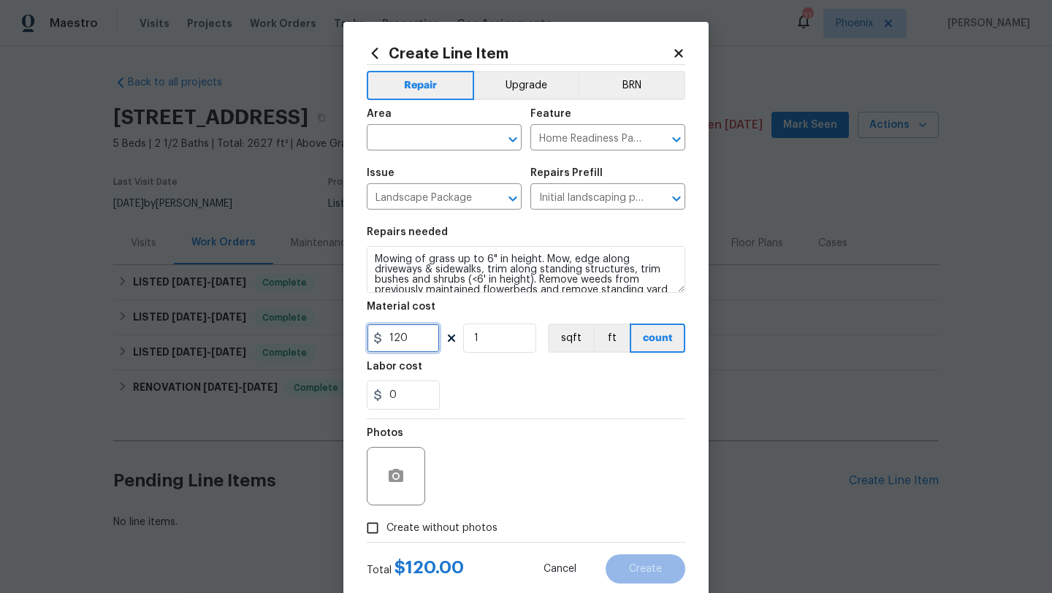
click at [416, 345] on input "120" at bounding box center [403, 338] width 73 height 29
type input "200"
click at [460, 405] on div "0" at bounding box center [526, 395] width 318 height 29
click at [373, 522] on input "Create without photos" at bounding box center [373, 528] width 28 height 28
checkbox input "true"
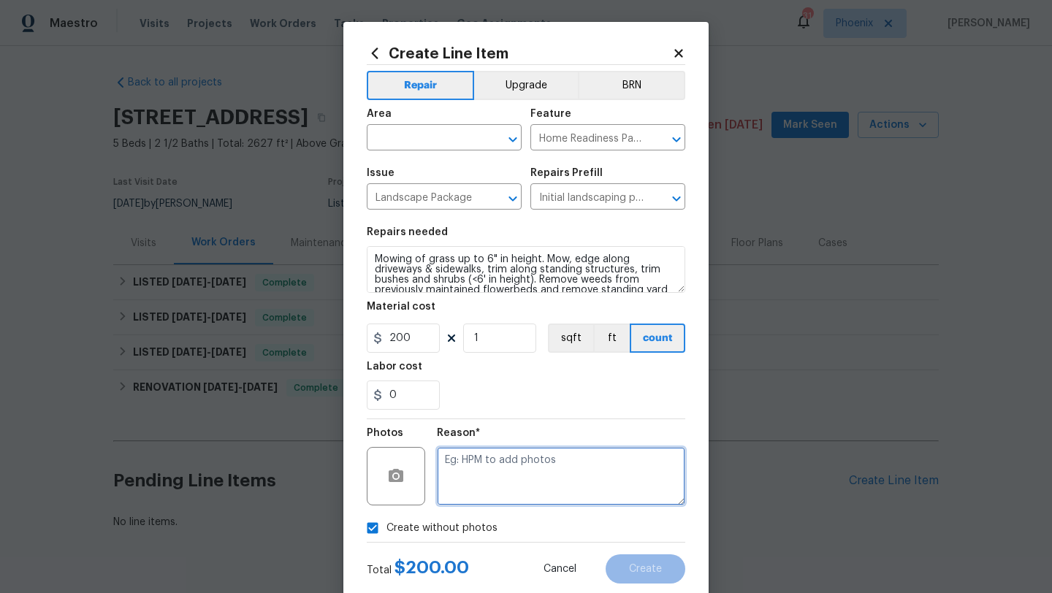
click at [468, 470] on textarea at bounding box center [561, 476] width 248 height 58
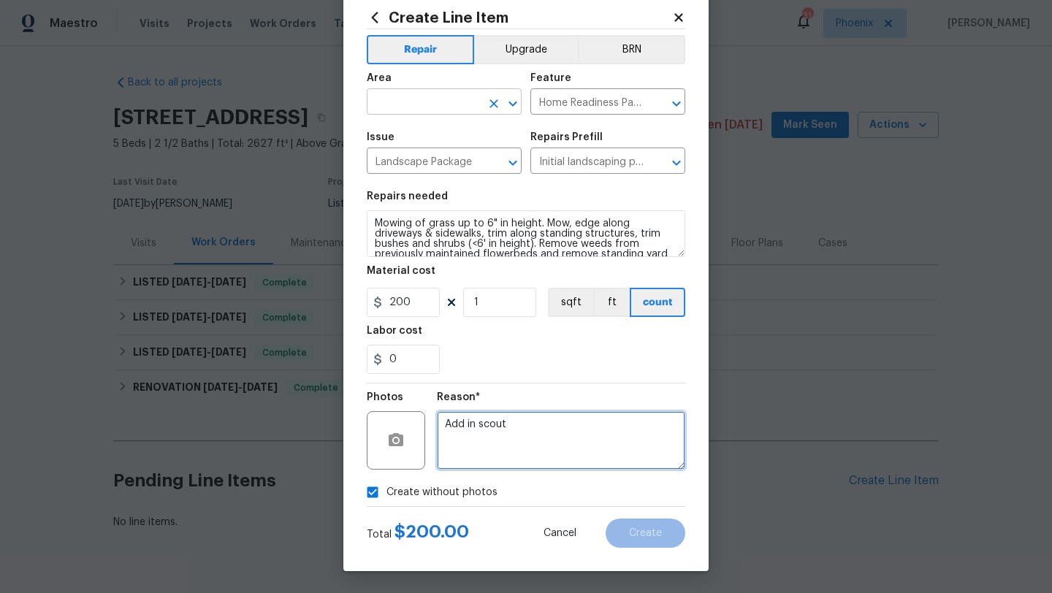
type textarea "Add in scout"
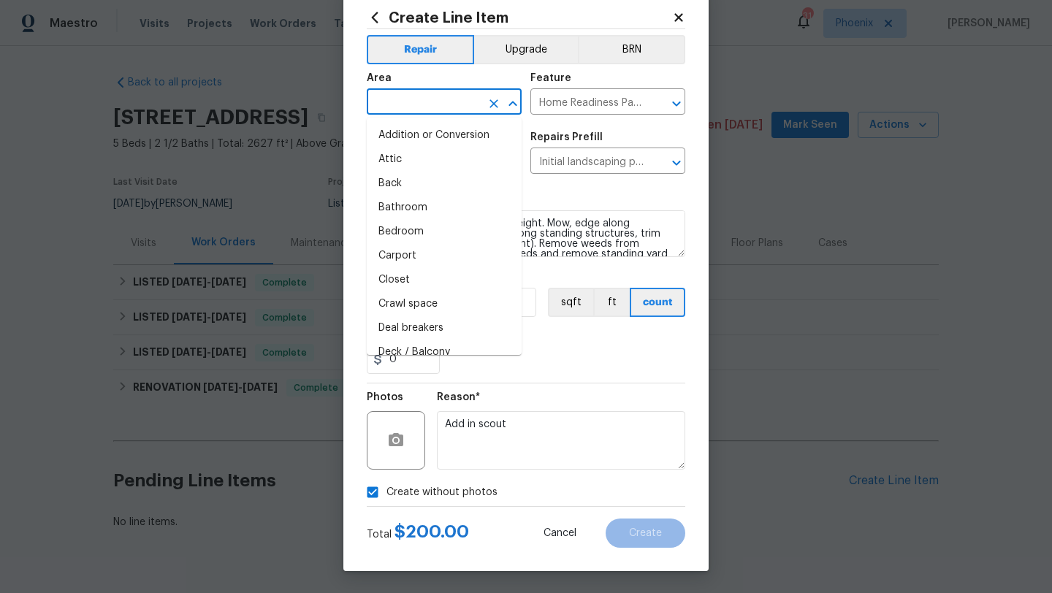
click at [414, 102] on input "text" at bounding box center [424, 103] width 114 height 23
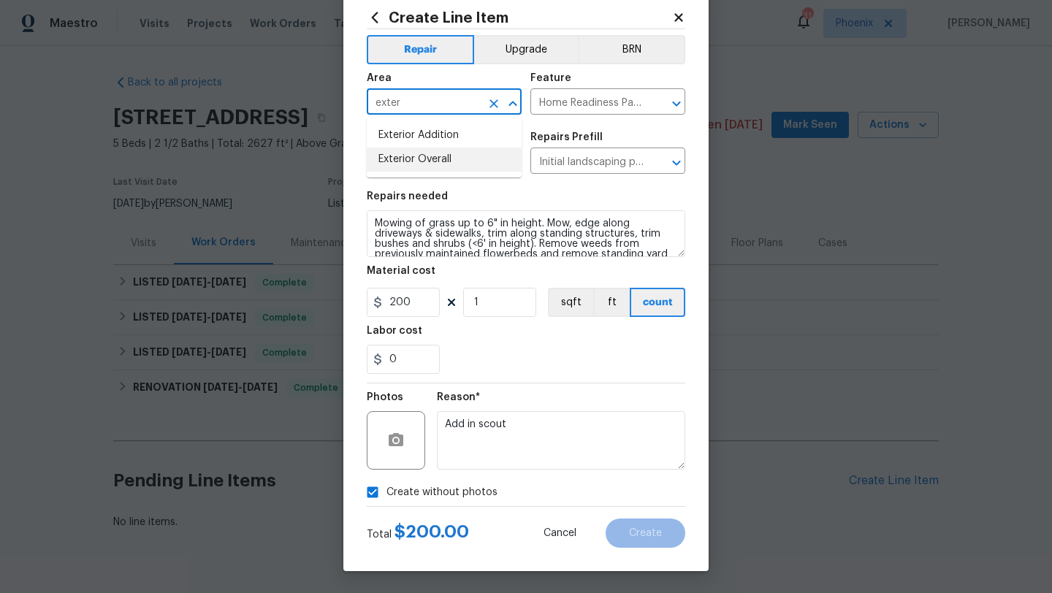
click at [429, 157] on li "Exterior Overall" at bounding box center [444, 160] width 155 height 24
type input "Exterior Overall"
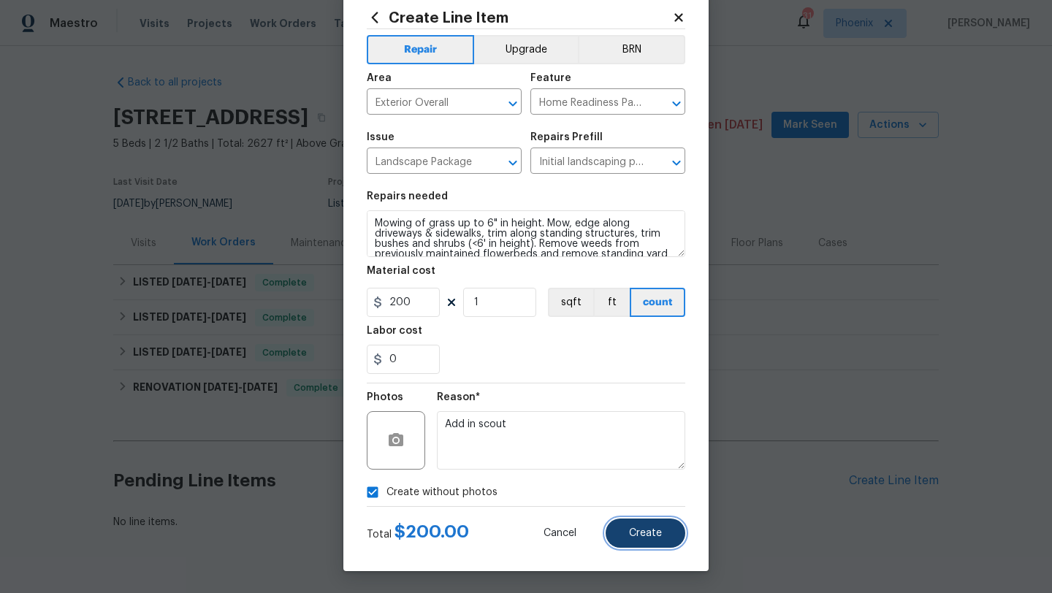
click at [651, 528] on span "Create" at bounding box center [645, 533] width 33 height 11
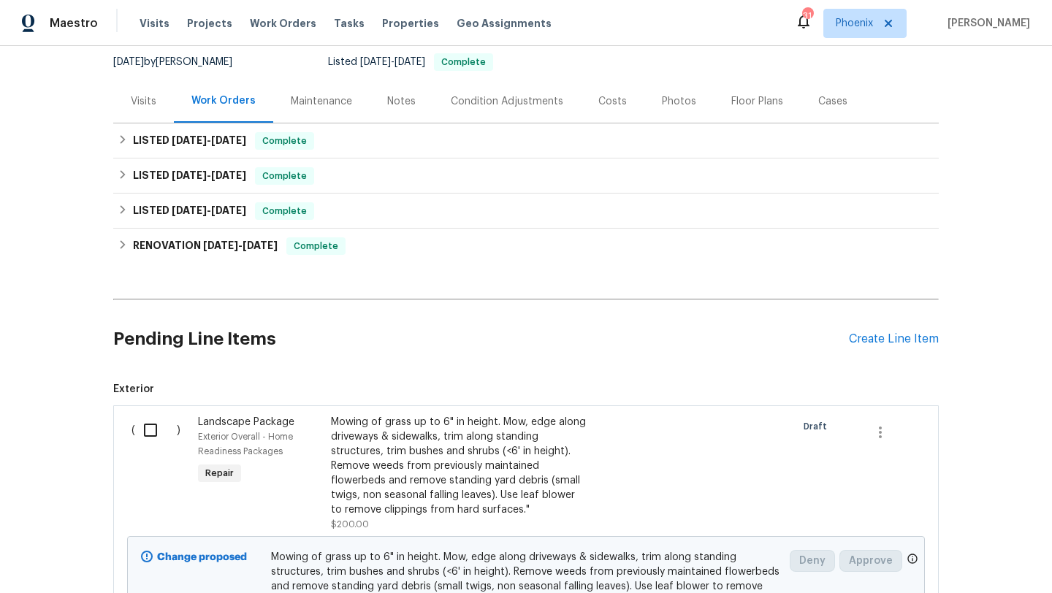
scroll to position [305, 0]
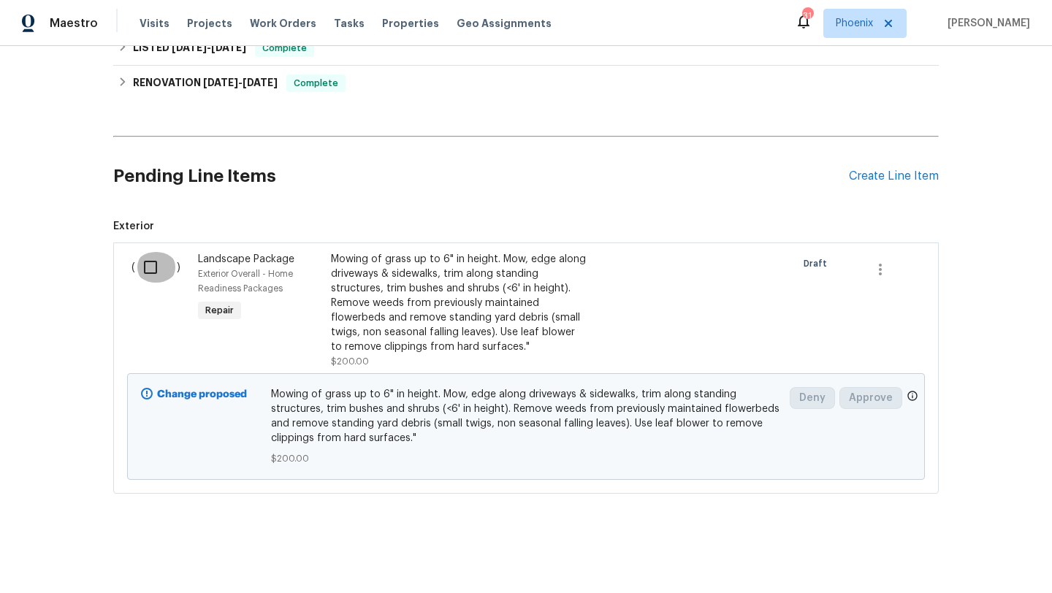
click at [148, 261] on input "checkbox" at bounding box center [156, 267] width 42 height 31
checkbox input "true"
click at [953, 565] on button "Create Work Order" at bounding box center [968, 556] width 121 height 27
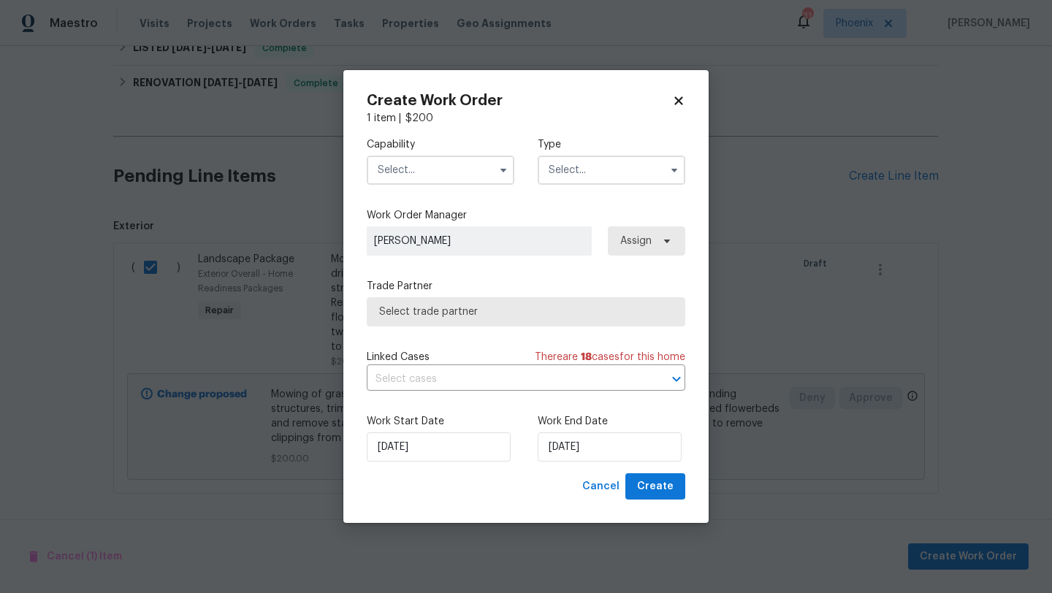
click at [415, 167] on input "text" at bounding box center [441, 170] width 148 height 29
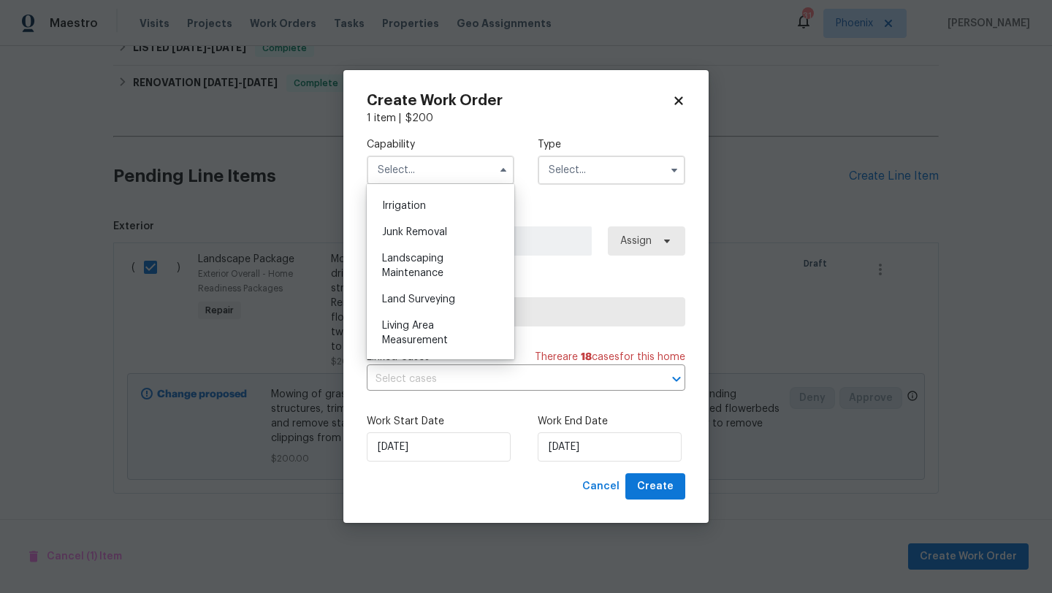
scroll to position [908, 0]
click at [424, 266] on span "Landscaping Maintenance" at bounding box center [412, 261] width 61 height 25
type input "Landscaping Maintenance"
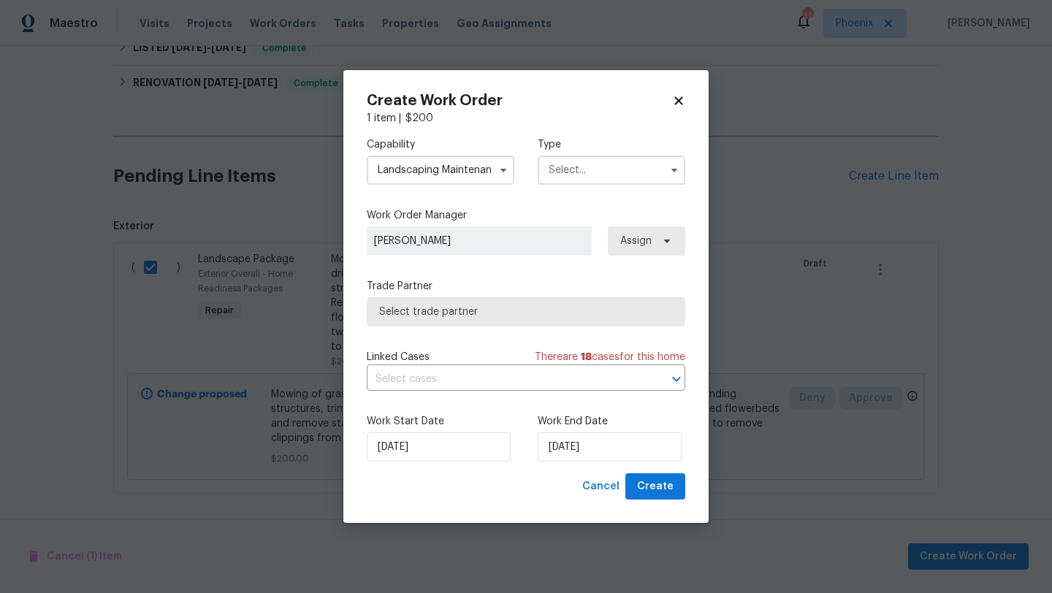
click at [568, 178] on input "text" at bounding box center [612, 170] width 148 height 29
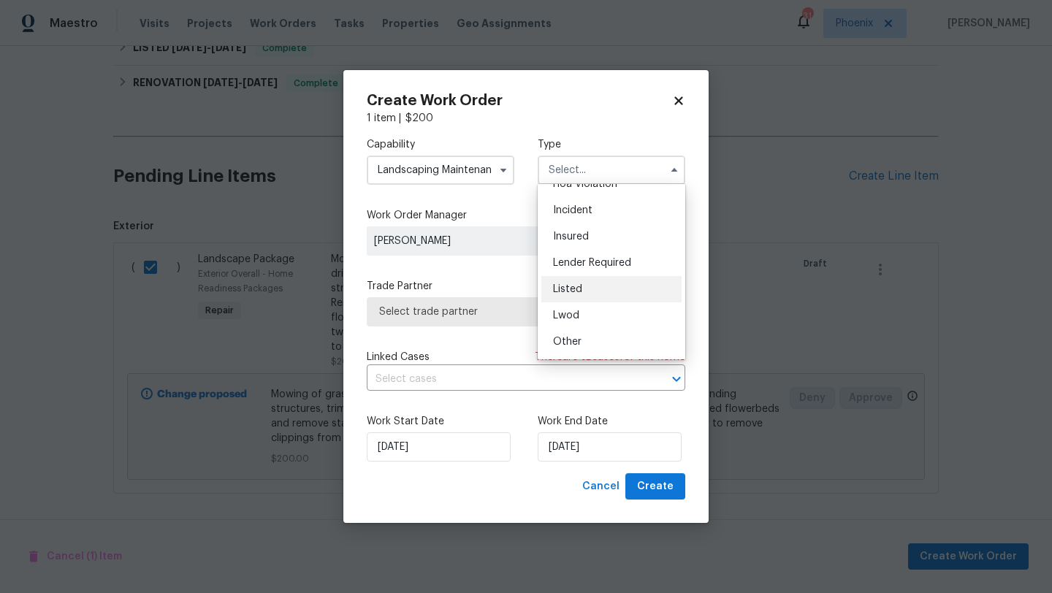
scroll to position [100, 0]
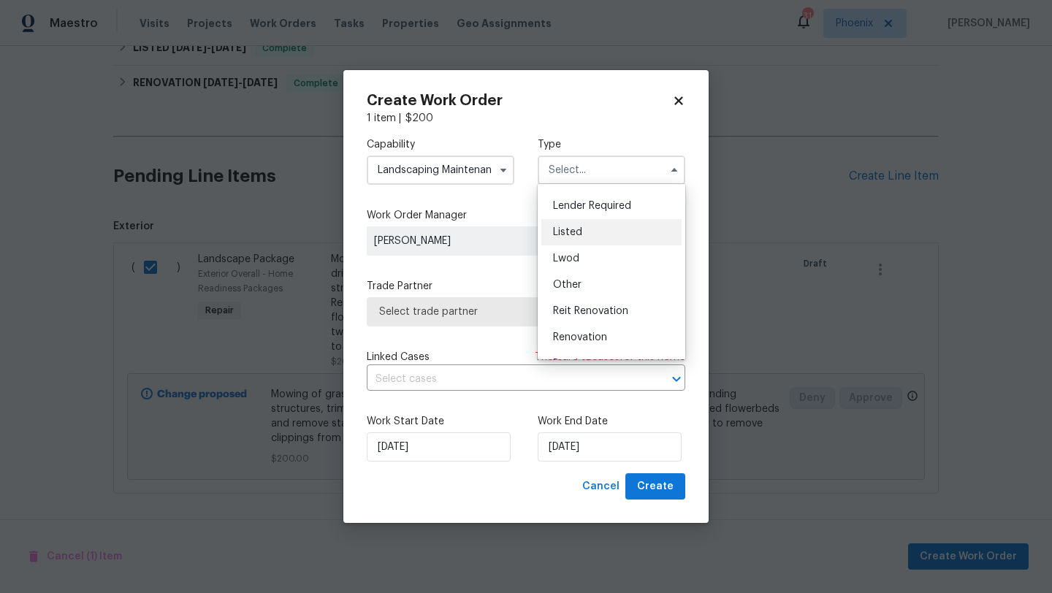
click at [576, 229] on span "Listed" at bounding box center [567, 232] width 29 height 10
type input "Listed"
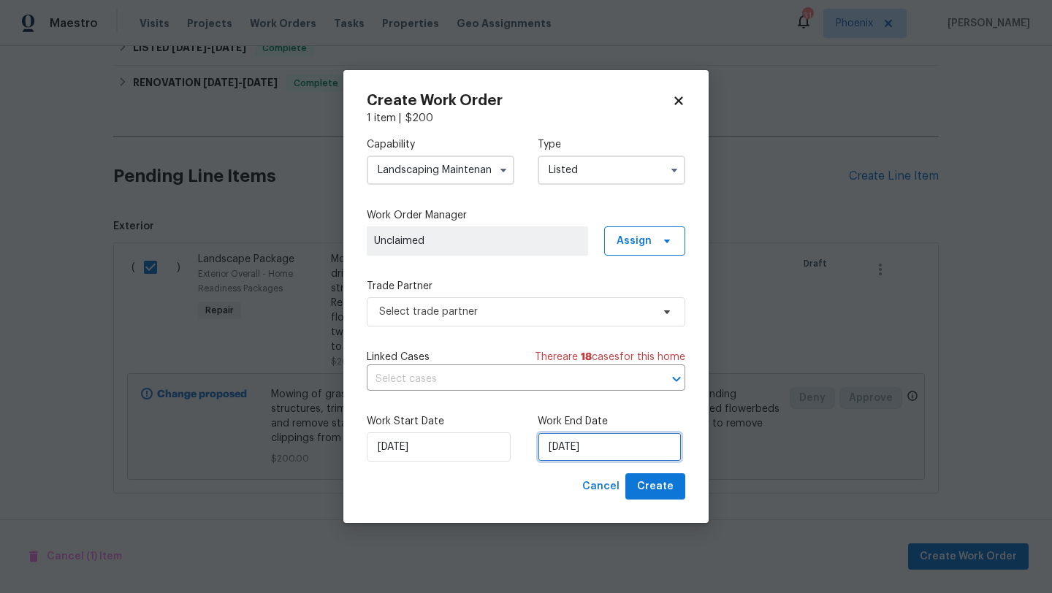
click at [600, 449] on input "9/22/2025" at bounding box center [610, 446] width 144 height 29
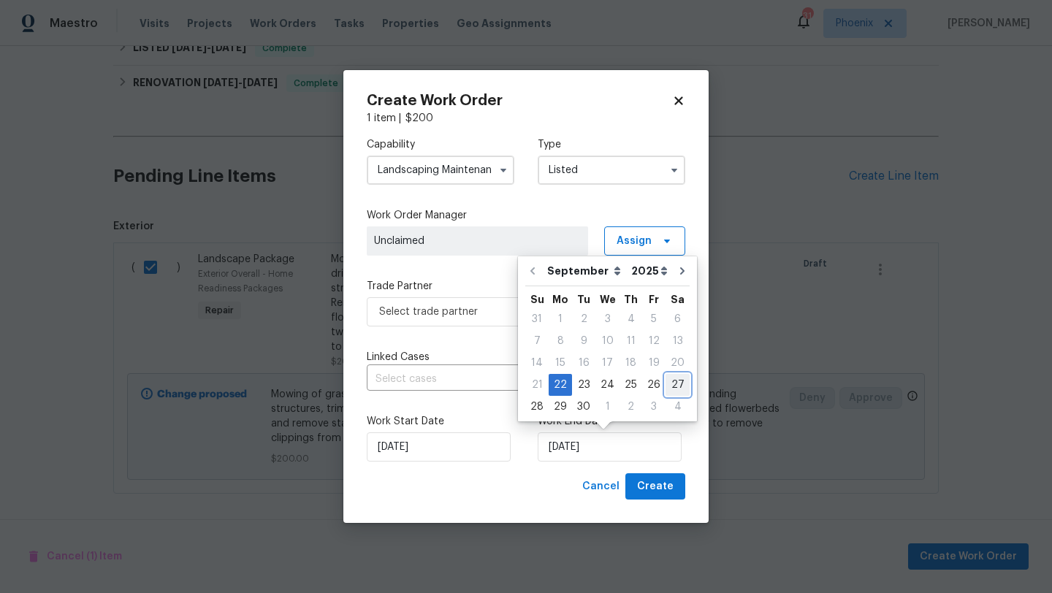
click at [668, 385] on div "27" at bounding box center [677, 385] width 24 height 20
type input "9/27/2025"
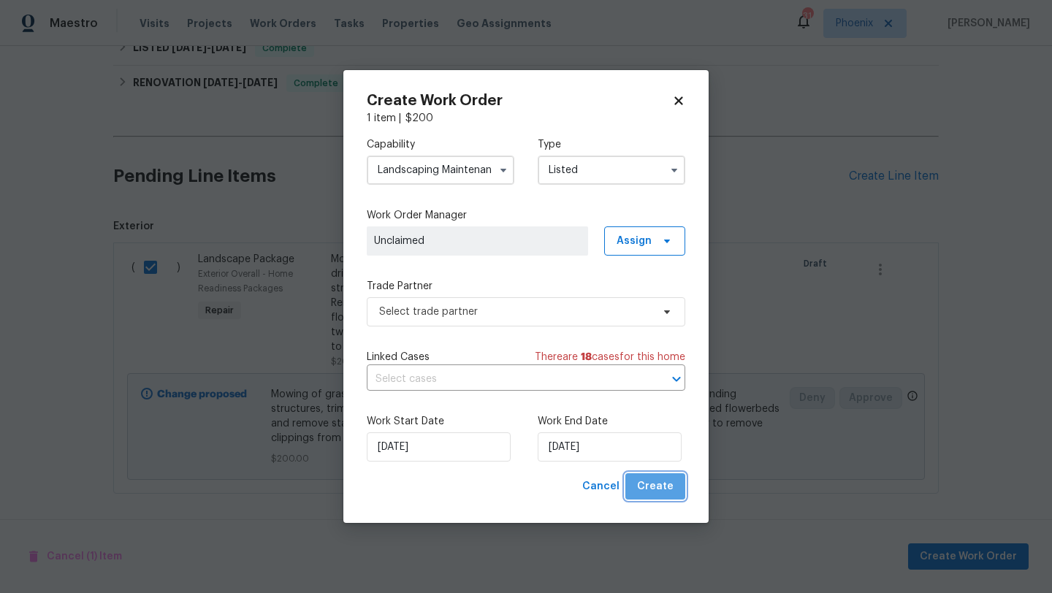
click at [663, 492] on span "Create" at bounding box center [655, 487] width 37 height 18
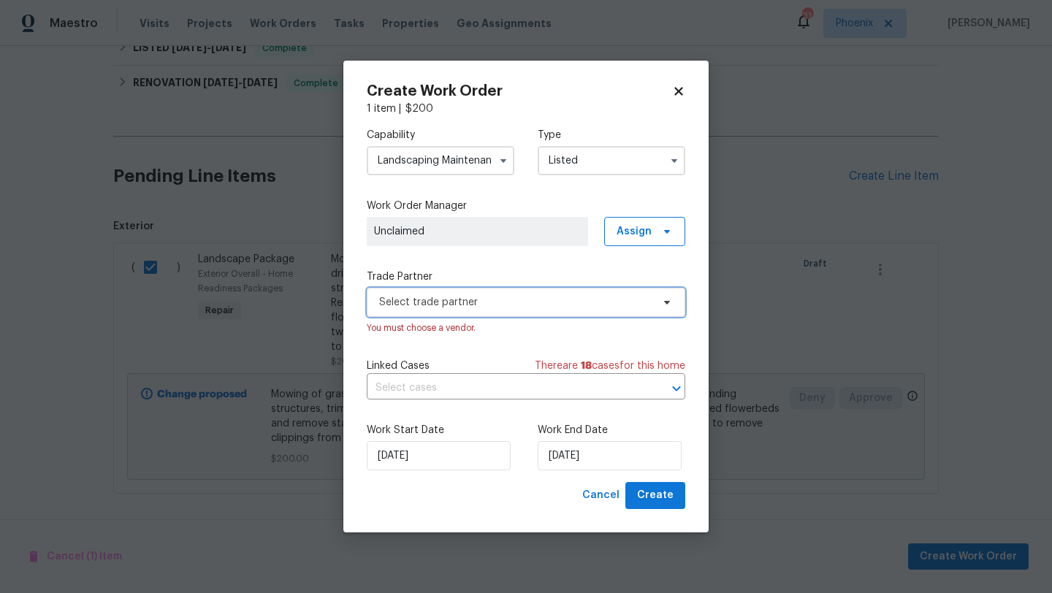
click at [503, 308] on span "Select trade partner" at bounding box center [515, 302] width 272 height 15
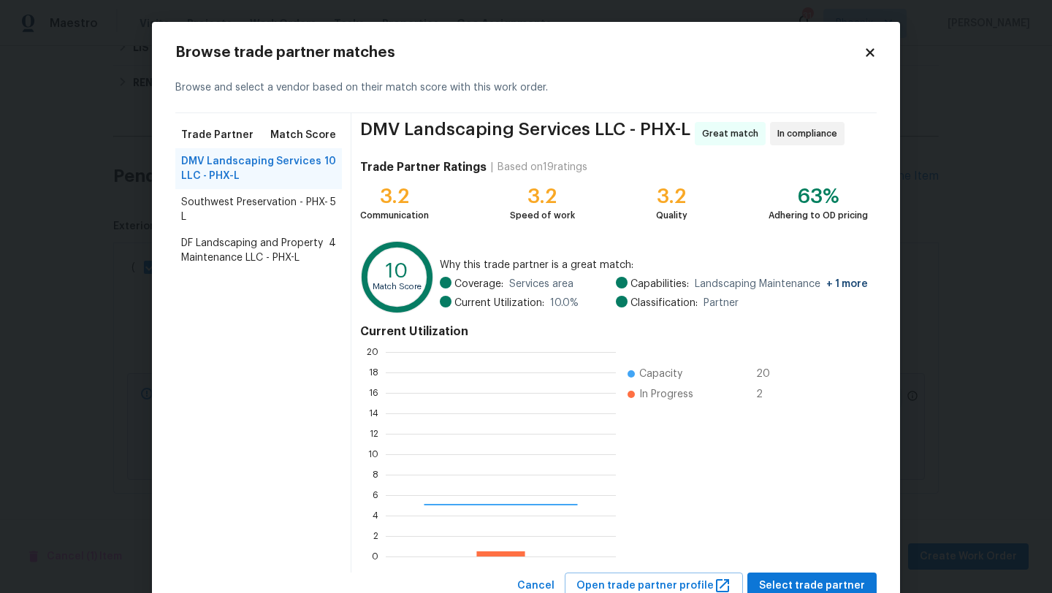
scroll to position [205, 230]
click at [240, 203] on span "Southwest Preservation - PHX-L" at bounding box center [255, 209] width 149 height 29
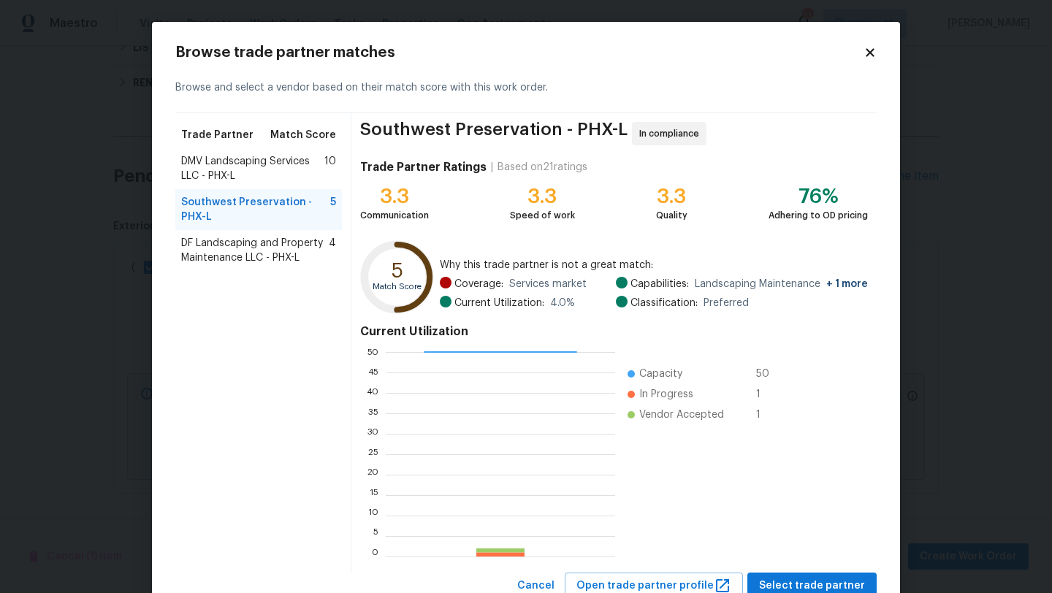
scroll to position [51, 0]
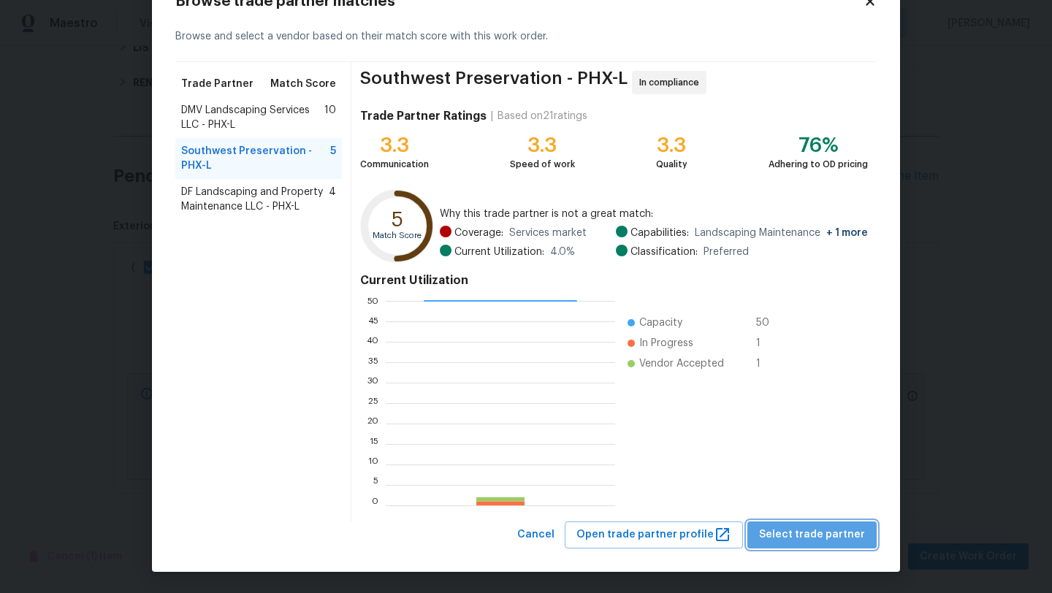
click at [831, 532] on span "Select trade partner" at bounding box center [812, 535] width 106 height 18
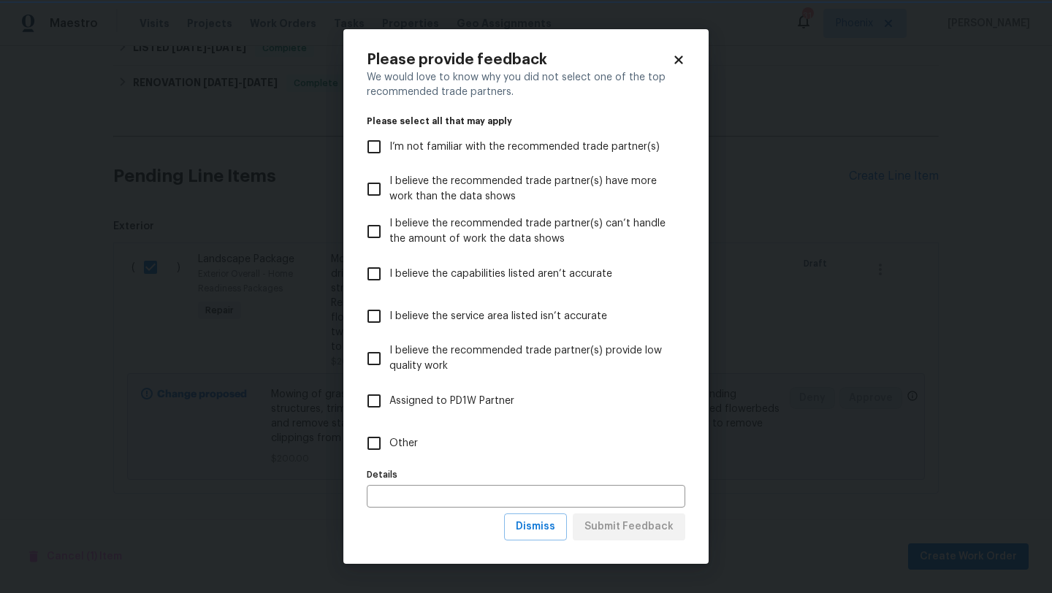
scroll to position [0, 0]
click at [375, 442] on input "Other" at bounding box center [374, 443] width 31 height 31
checkbox input "true"
click at [626, 526] on span "Submit Feedback" at bounding box center [628, 527] width 89 height 18
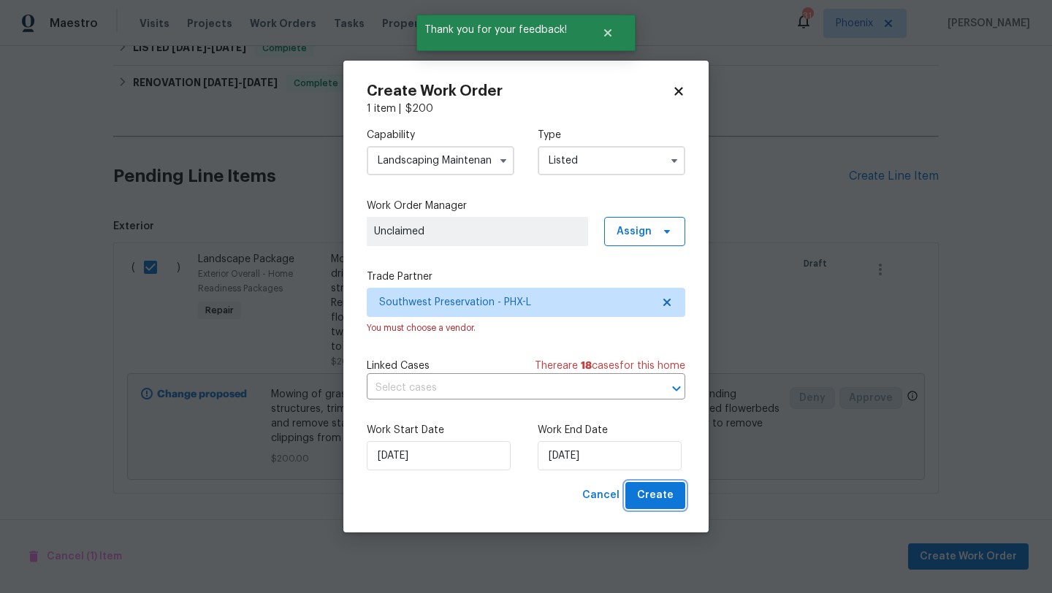
click at [655, 494] on span "Create" at bounding box center [655, 495] width 37 height 18
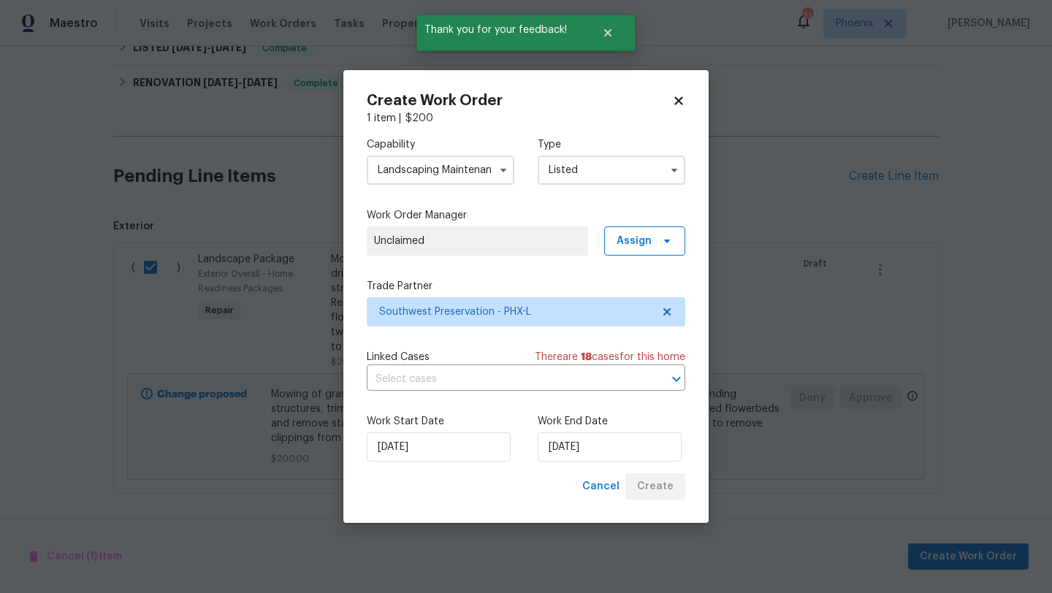
checkbox input "false"
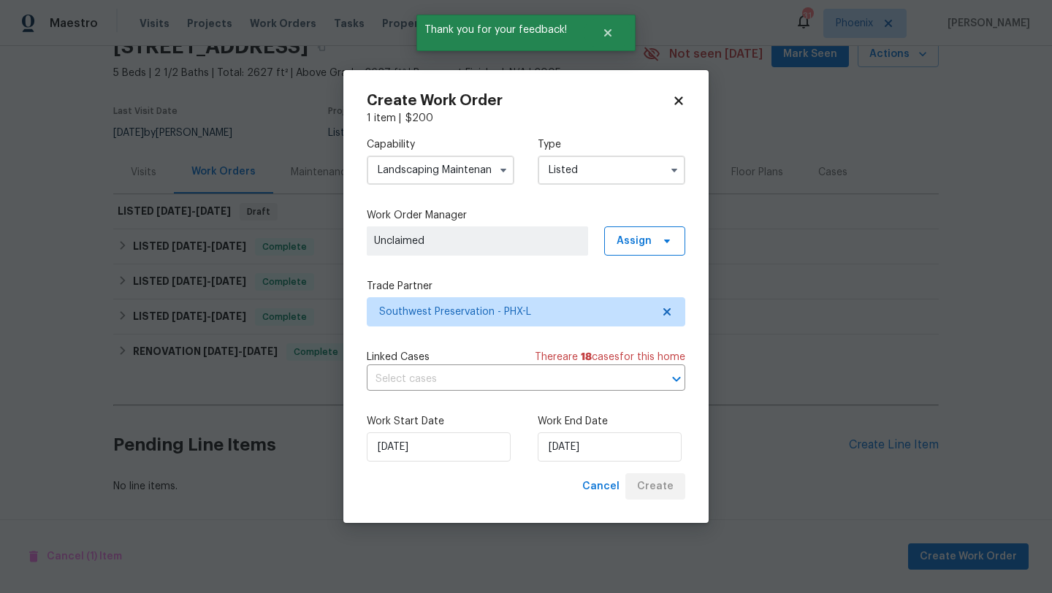
scroll to position [71, 0]
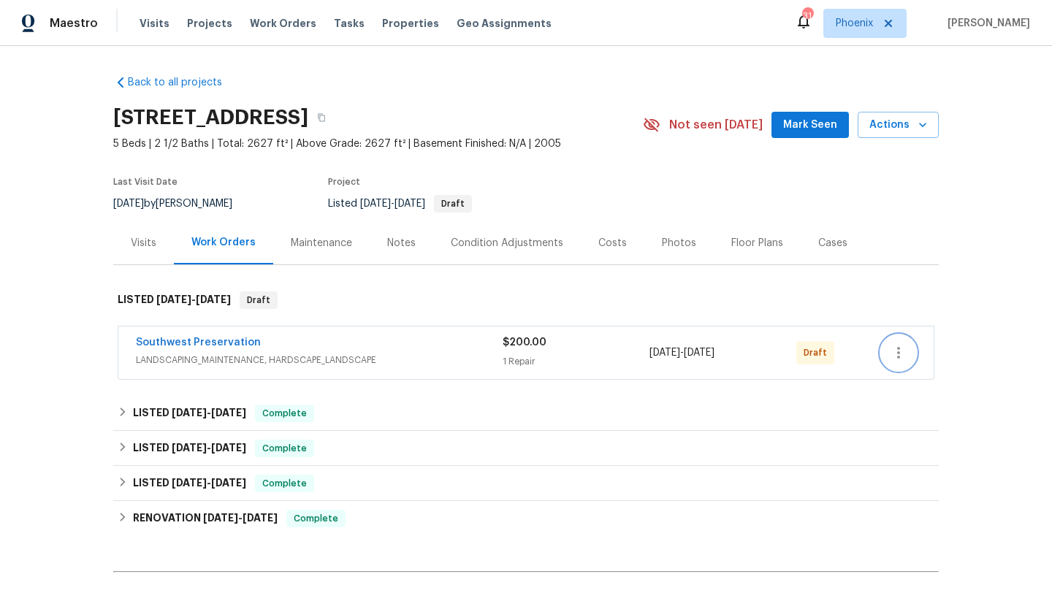
click at [898, 356] on icon "button" at bounding box center [898, 353] width 3 height 12
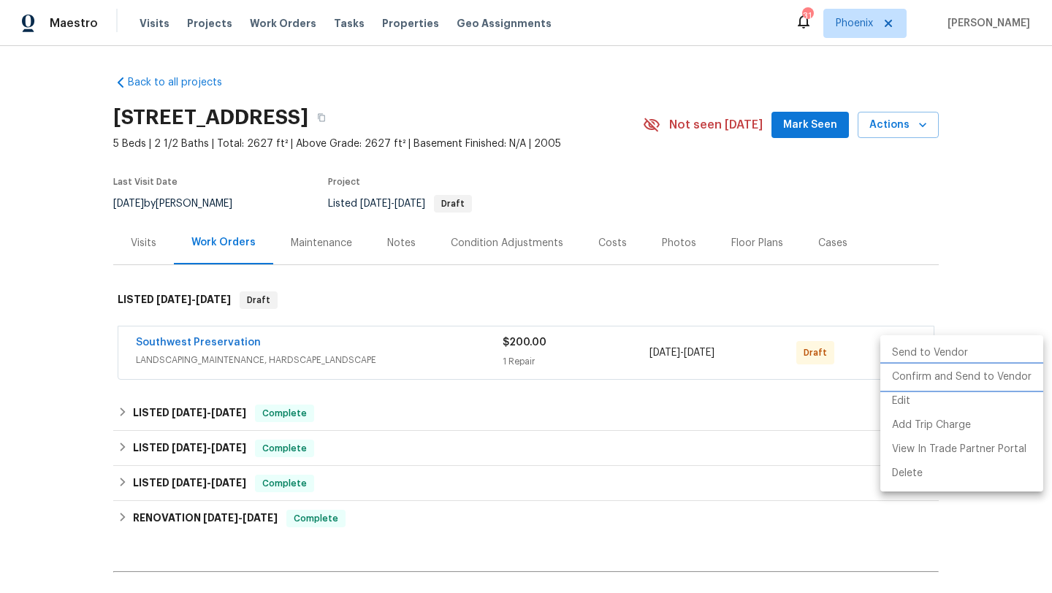
click at [908, 375] on li "Confirm and Send to Vendor" at bounding box center [961, 377] width 163 height 24
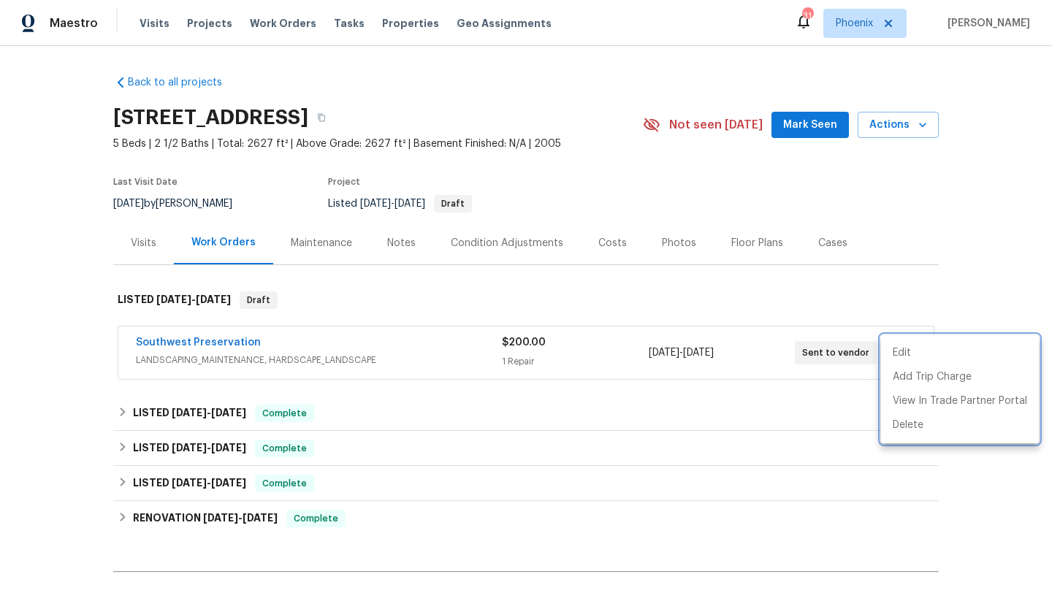
click at [885, 207] on div at bounding box center [526, 296] width 1052 height 593
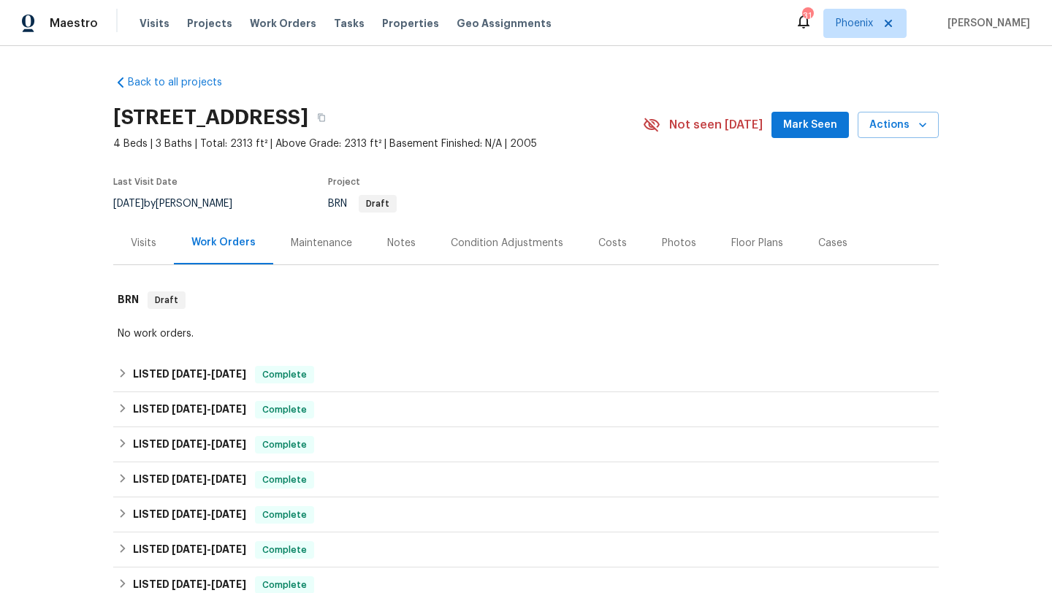
click at [329, 245] on div "Maintenance" at bounding box center [321, 243] width 61 height 15
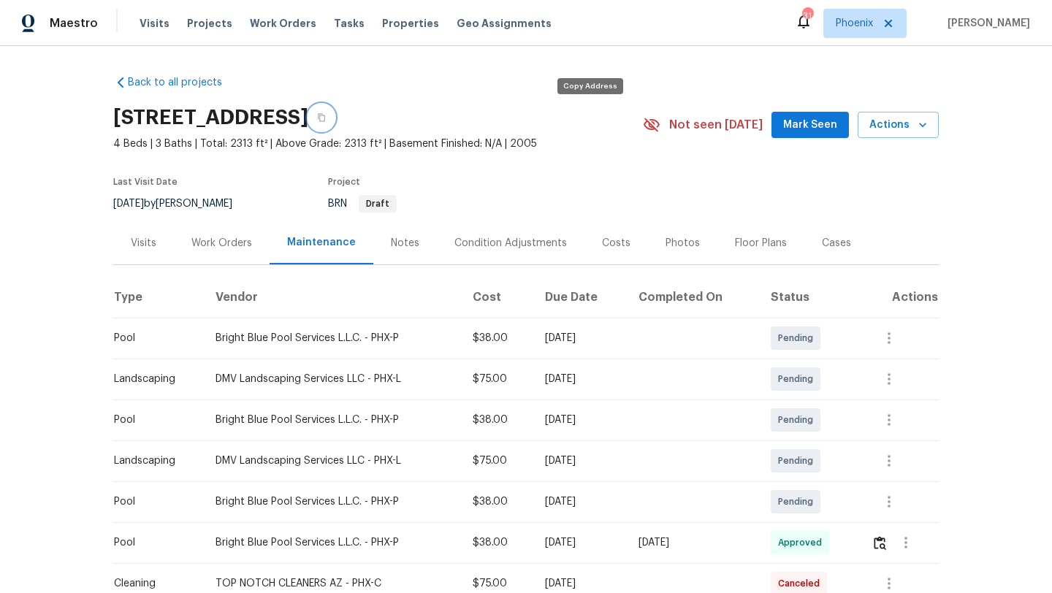
click at [325, 121] on icon "button" at bounding box center [321, 118] width 7 height 8
click at [326, 118] on icon "button" at bounding box center [321, 117] width 9 height 9
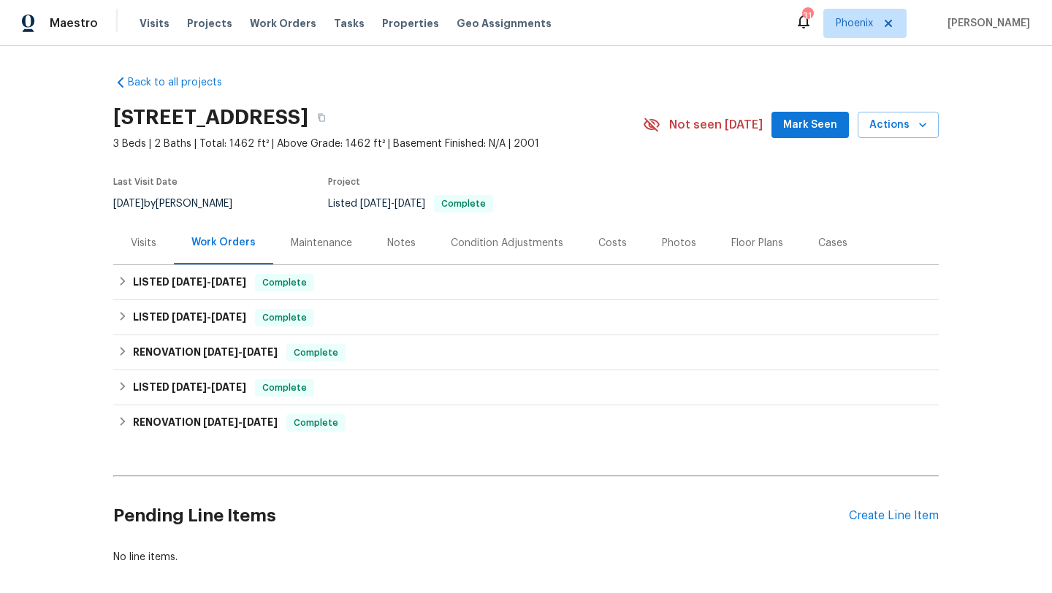
click at [337, 244] on div "Maintenance" at bounding box center [321, 243] width 61 height 15
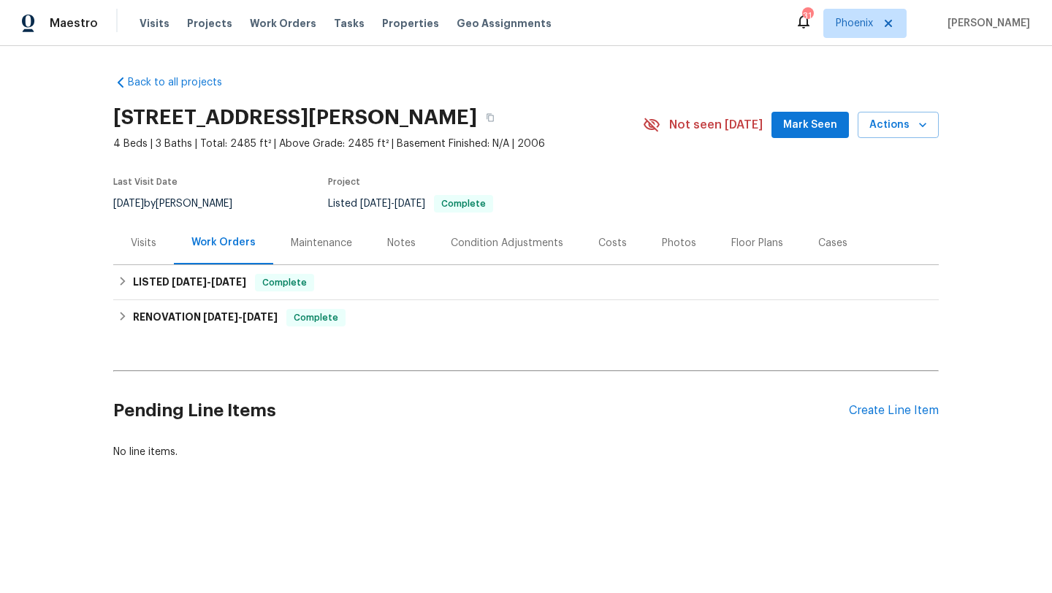
click at [326, 237] on div "Maintenance" at bounding box center [321, 243] width 61 height 15
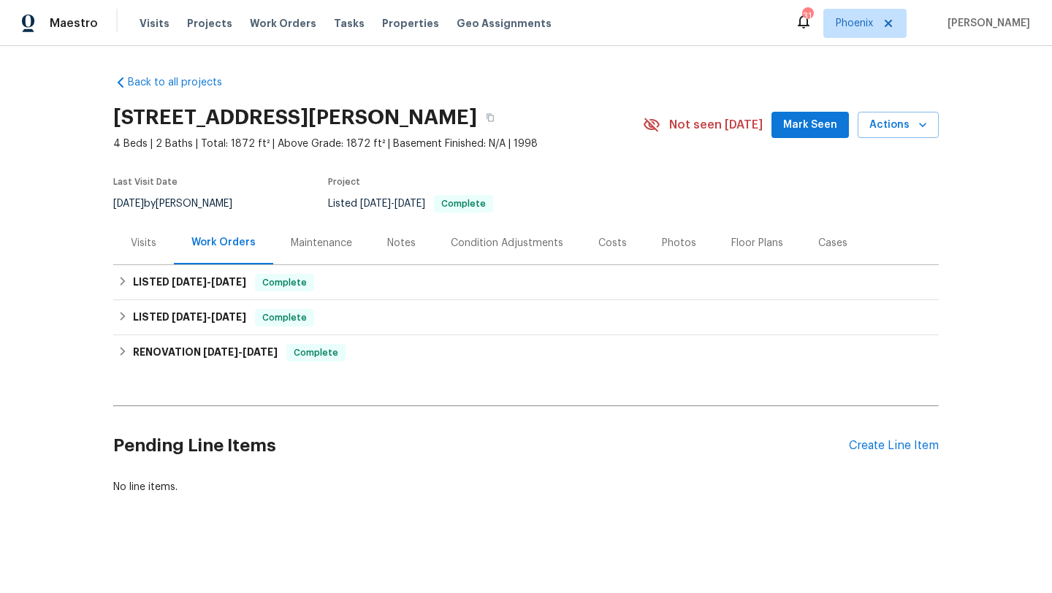
click at [337, 242] on div "Maintenance" at bounding box center [321, 243] width 61 height 15
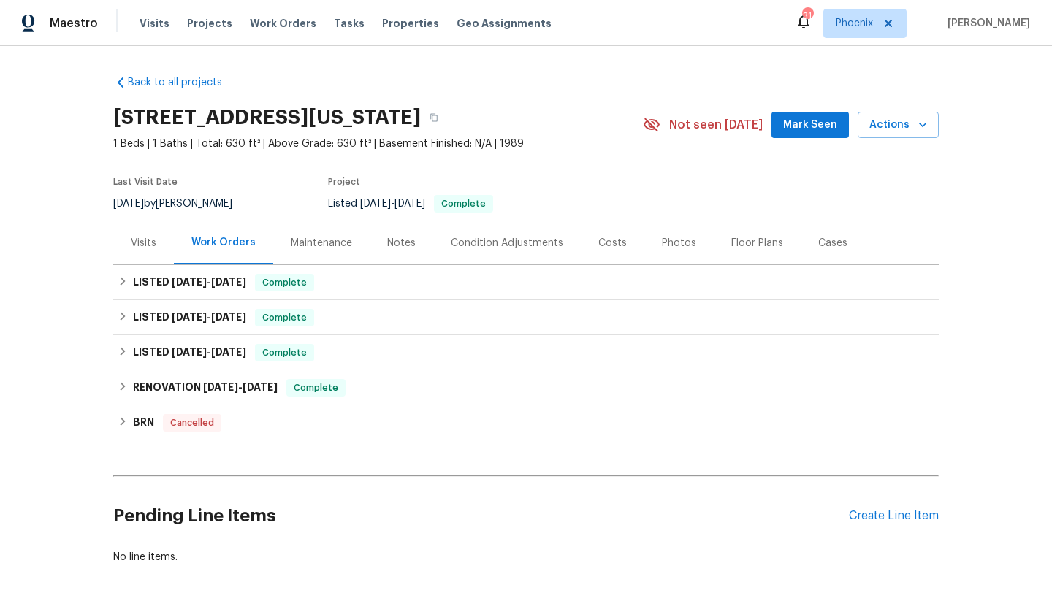
click at [332, 251] on div "Maintenance" at bounding box center [321, 243] width 61 height 15
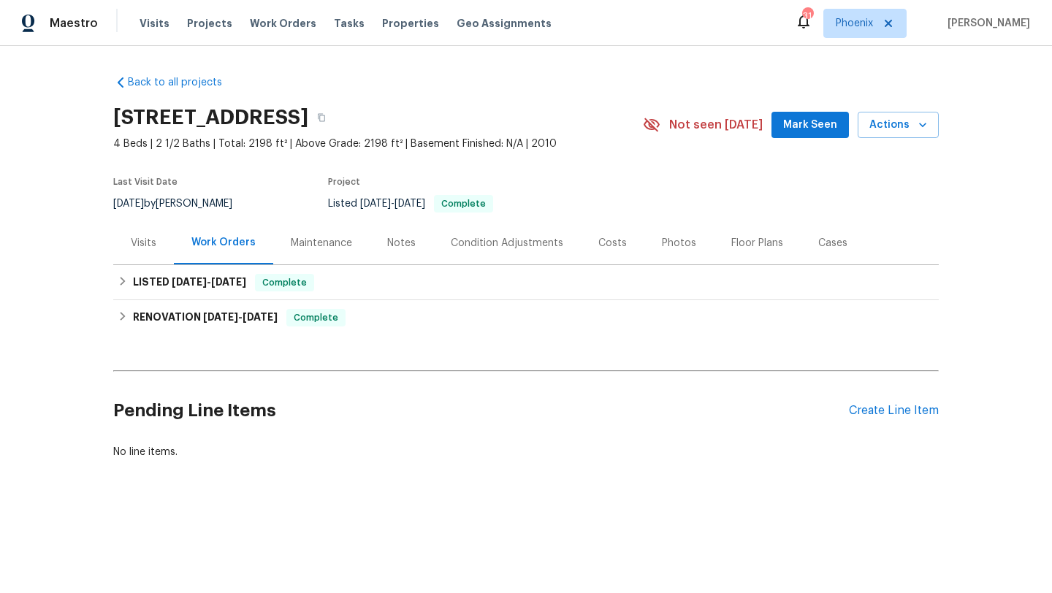
click at [306, 243] on div "Maintenance" at bounding box center [321, 243] width 61 height 15
click at [308, 245] on div "Maintenance" at bounding box center [321, 243] width 61 height 15
click at [338, 242] on div "Maintenance" at bounding box center [321, 243] width 61 height 15
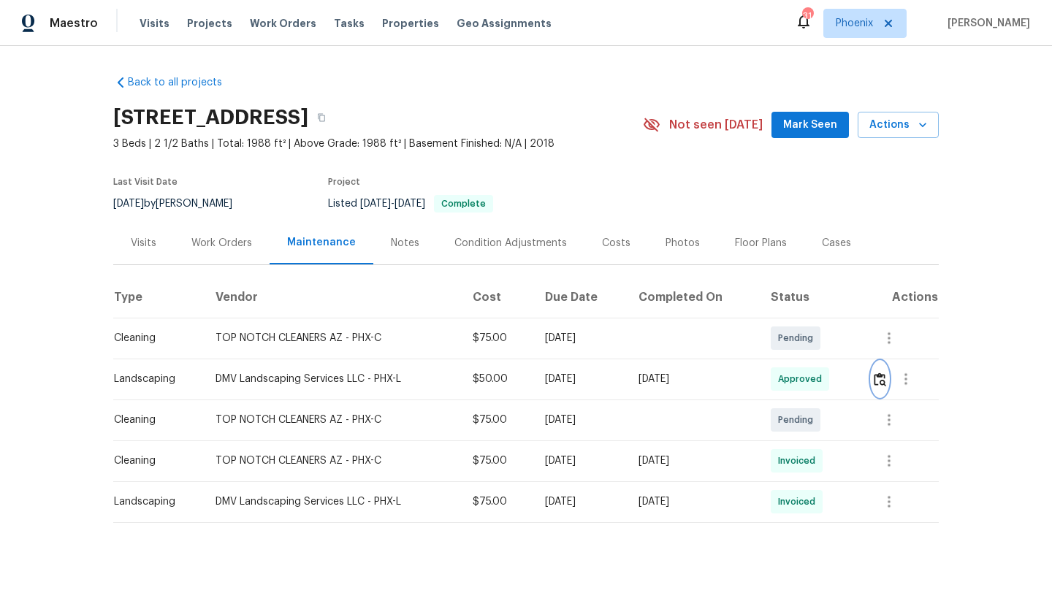
click at [886, 381] on img "button" at bounding box center [880, 380] width 12 height 14
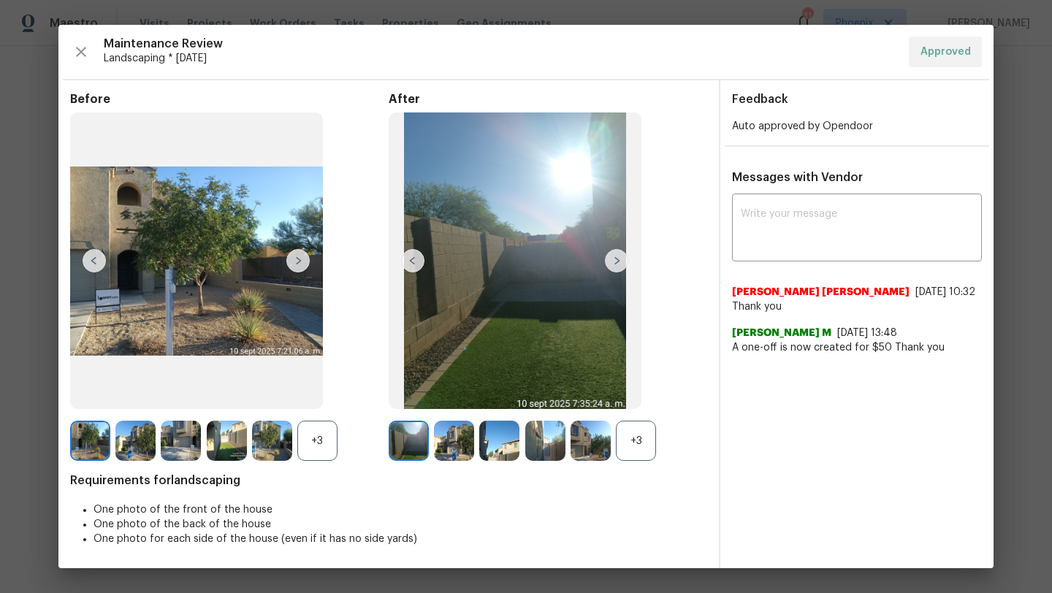
click at [611, 257] on img at bounding box center [616, 260] width 23 height 23
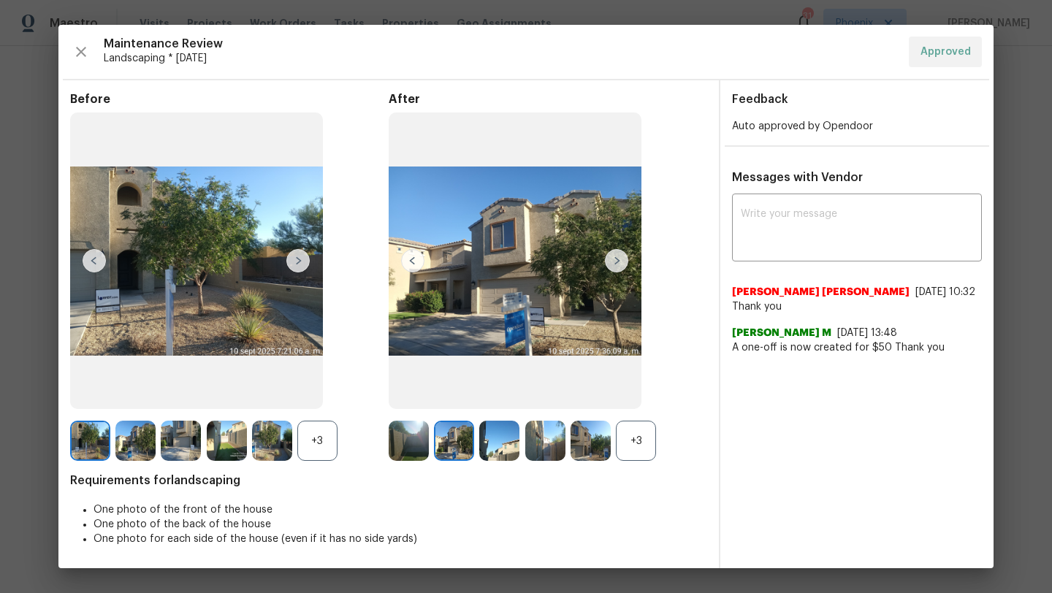
click at [609, 269] on img at bounding box center [616, 260] width 23 height 23
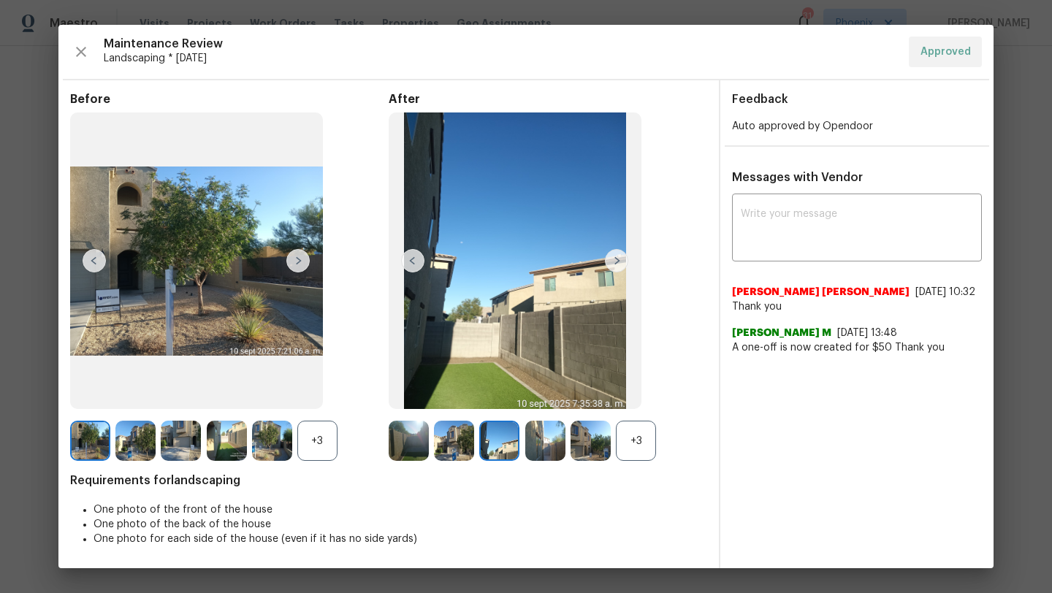
click at [611, 268] on img at bounding box center [616, 260] width 23 height 23
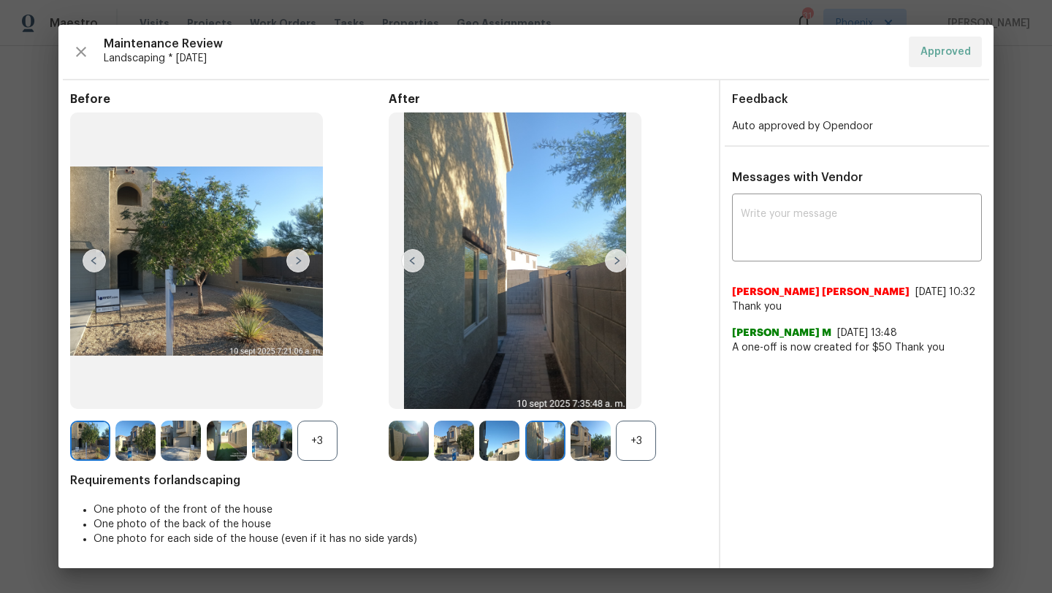
click at [611, 268] on img at bounding box center [616, 260] width 23 height 23
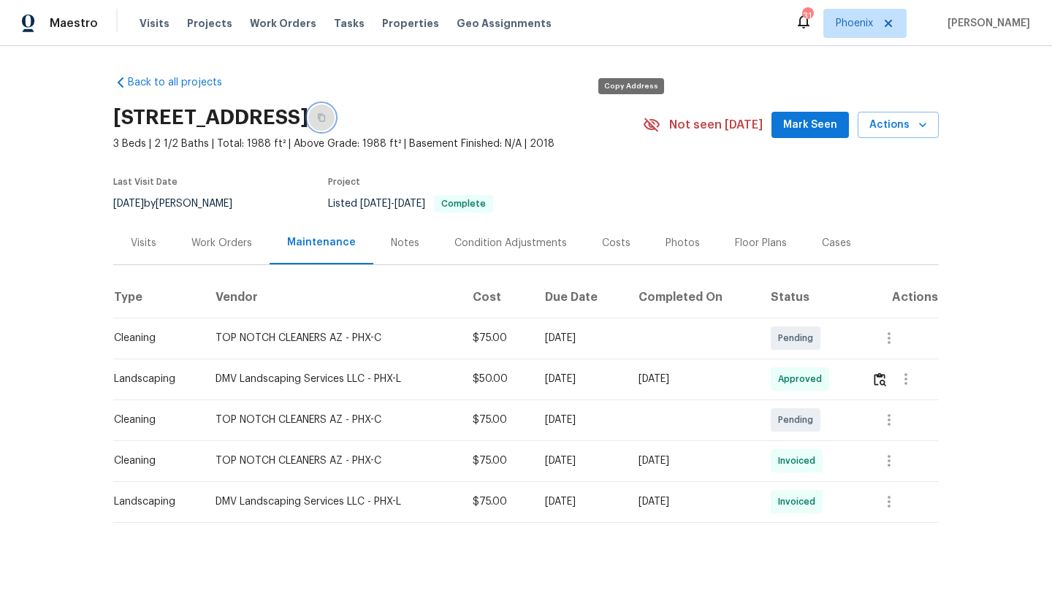
click at [326, 117] on icon "button" at bounding box center [321, 117] width 9 height 9
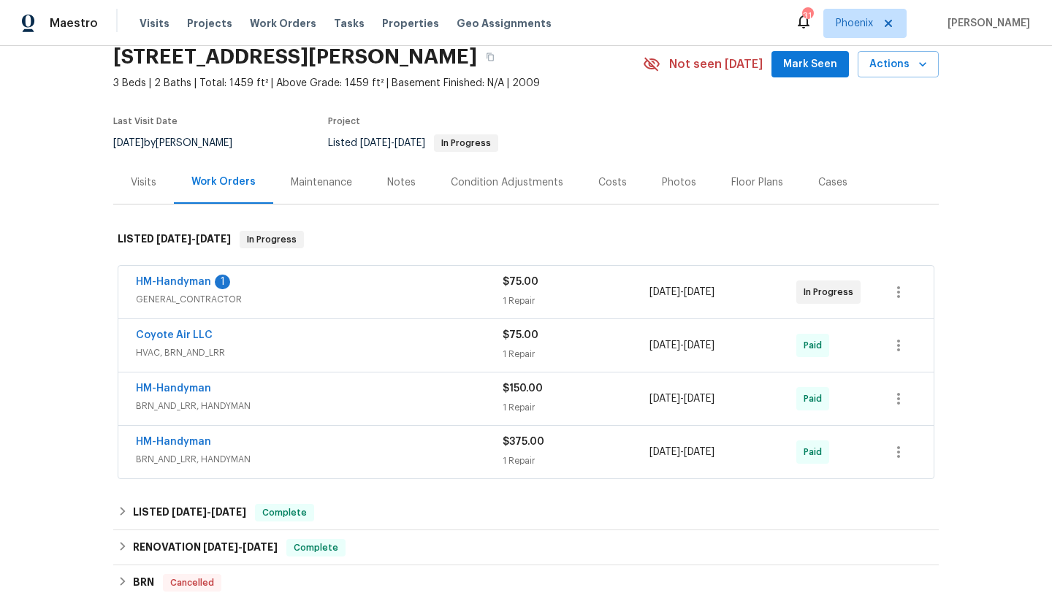
scroll to position [81, 0]
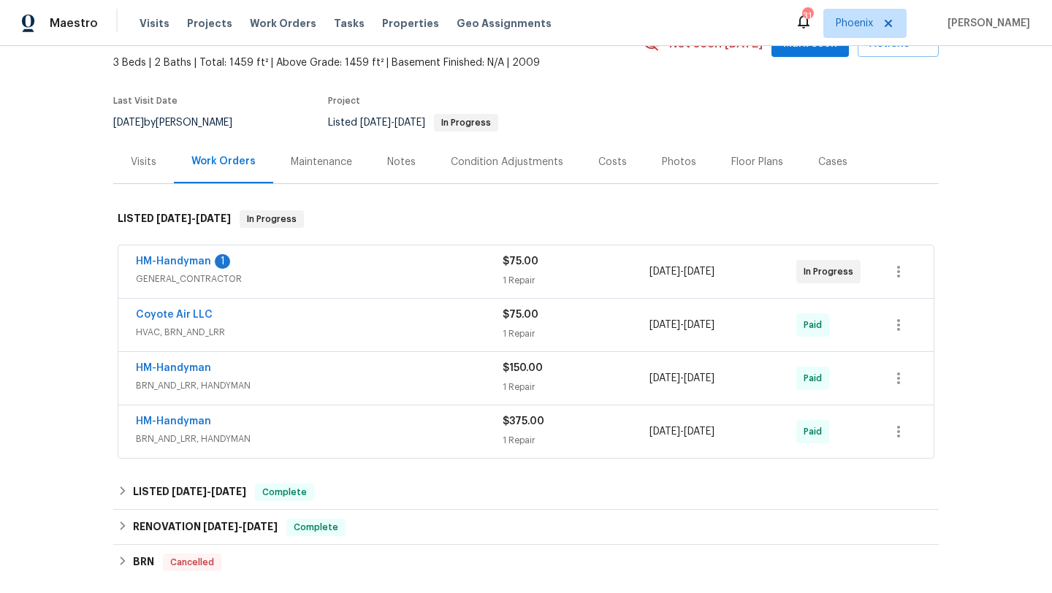
click at [332, 156] on div "Maintenance" at bounding box center [321, 162] width 61 height 15
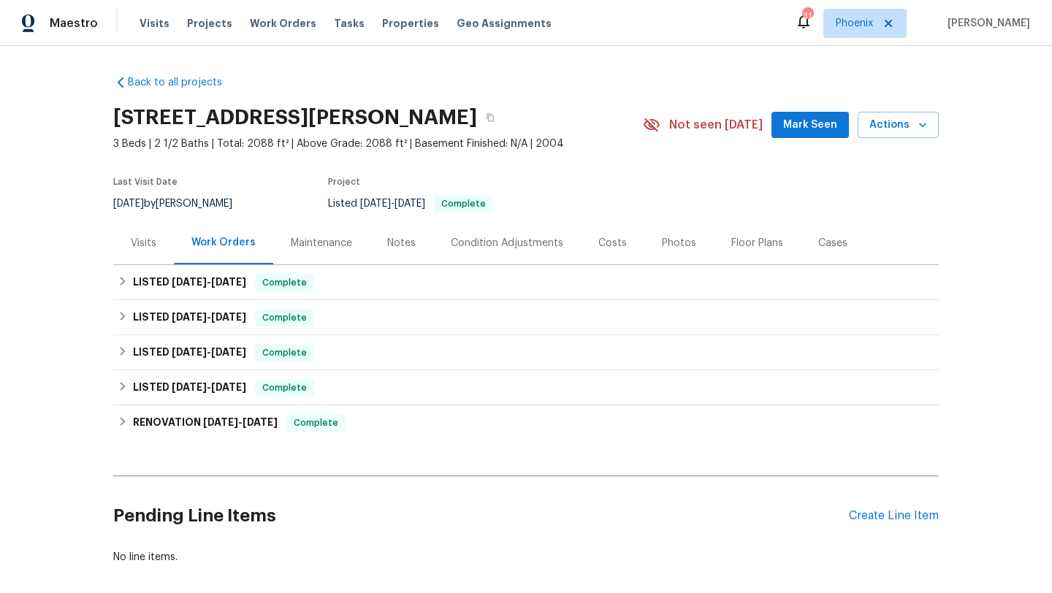
click at [317, 240] on div "Maintenance" at bounding box center [321, 243] width 61 height 15
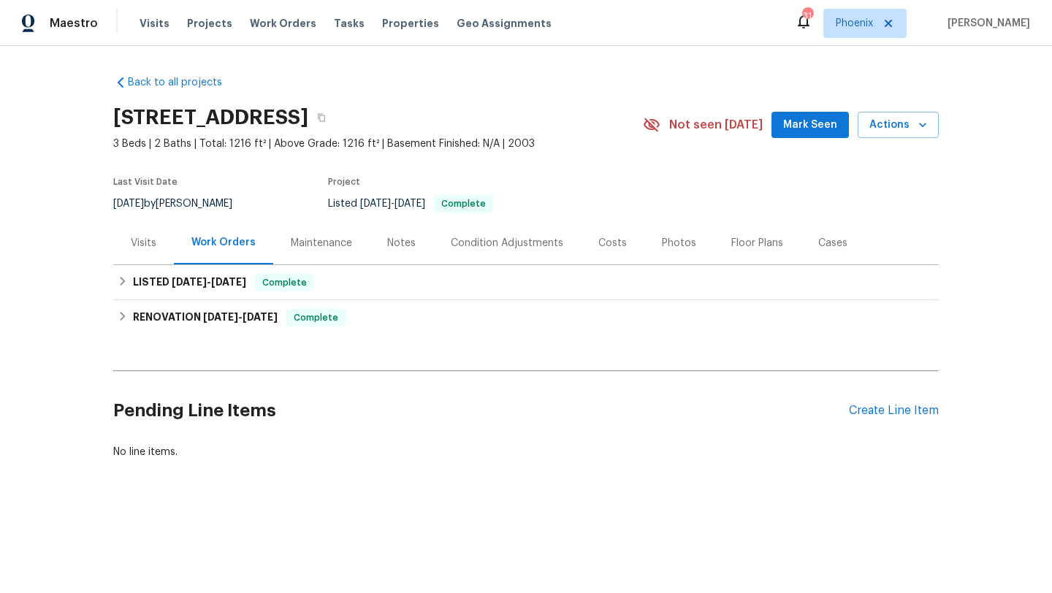
click at [335, 248] on div "Maintenance" at bounding box center [321, 243] width 61 height 15
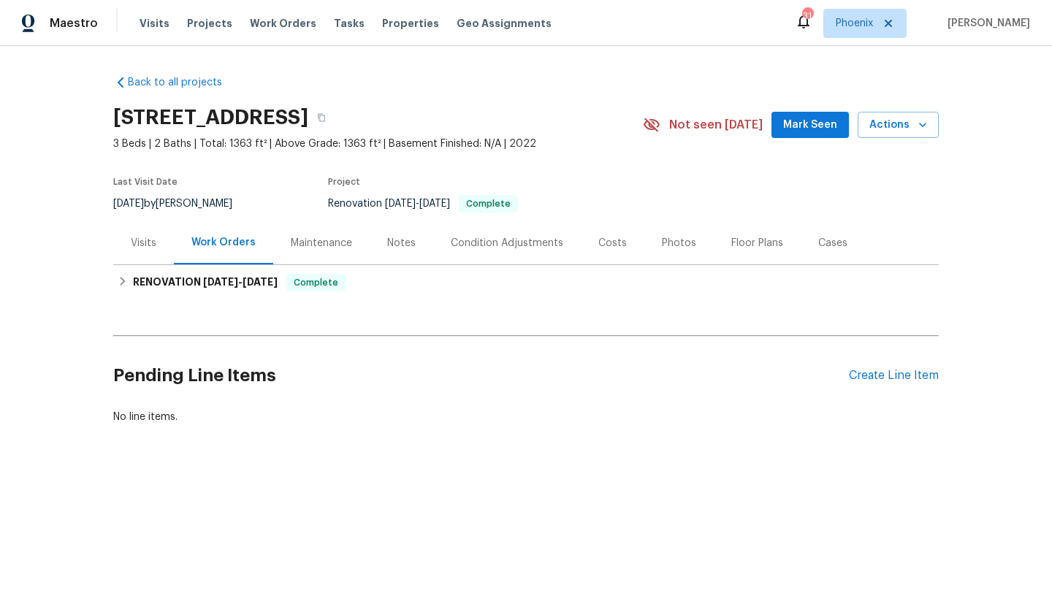
click at [317, 233] on div "Maintenance" at bounding box center [321, 242] width 96 height 43
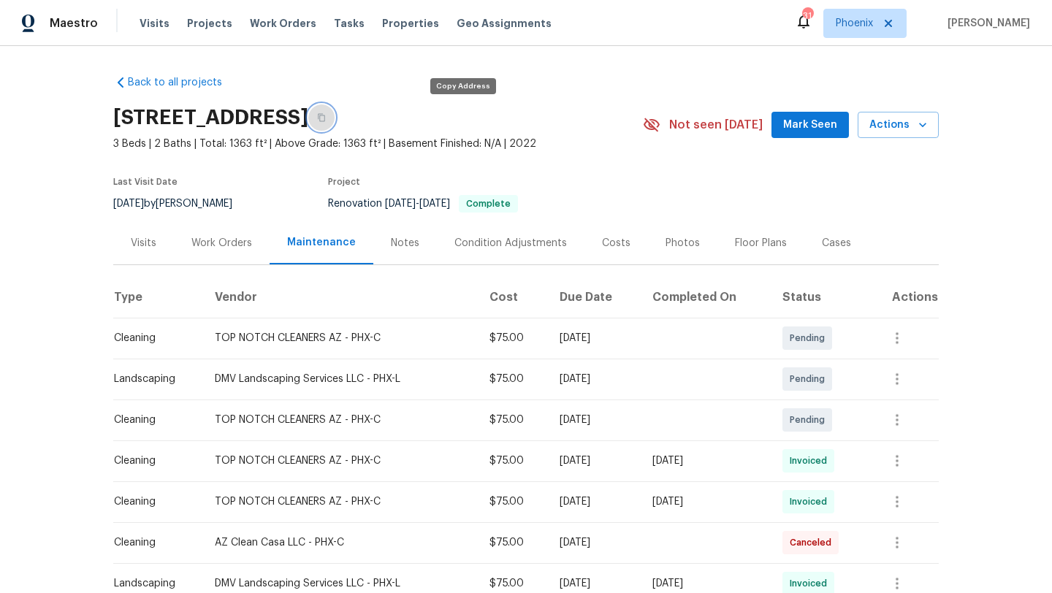
click at [326, 119] on icon "button" at bounding box center [321, 117] width 9 height 9
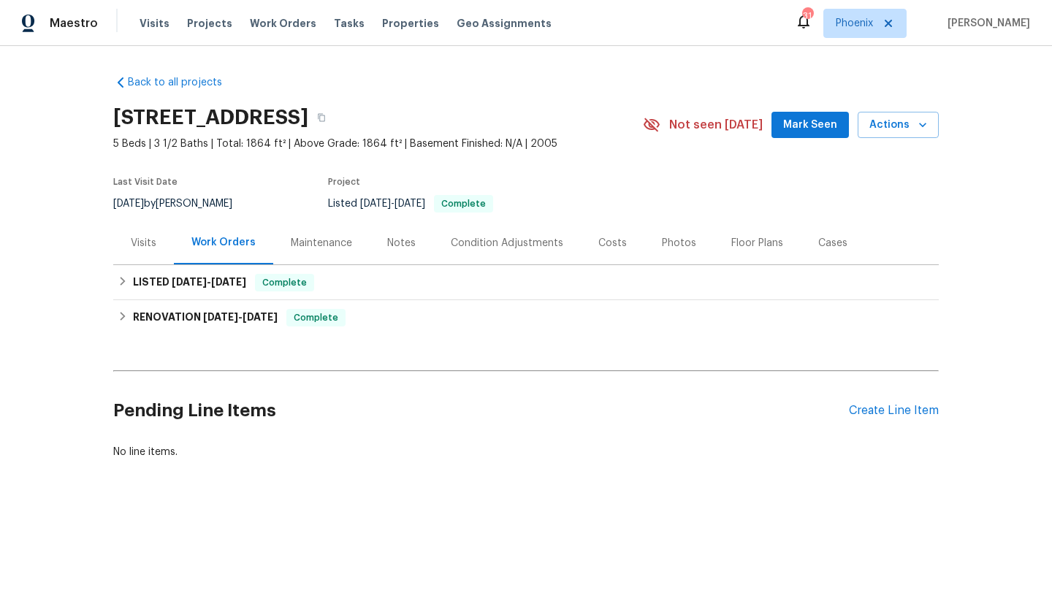
click at [322, 240] on div "Maintenance" at bounding box center [321, 243] width 61 height 15
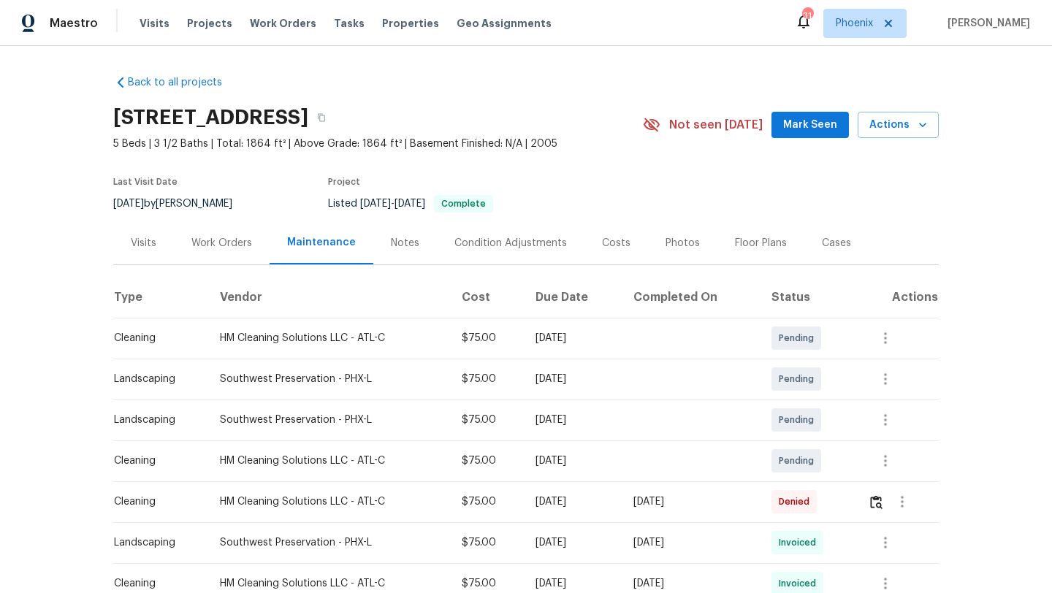
scroll to position [18, 0]
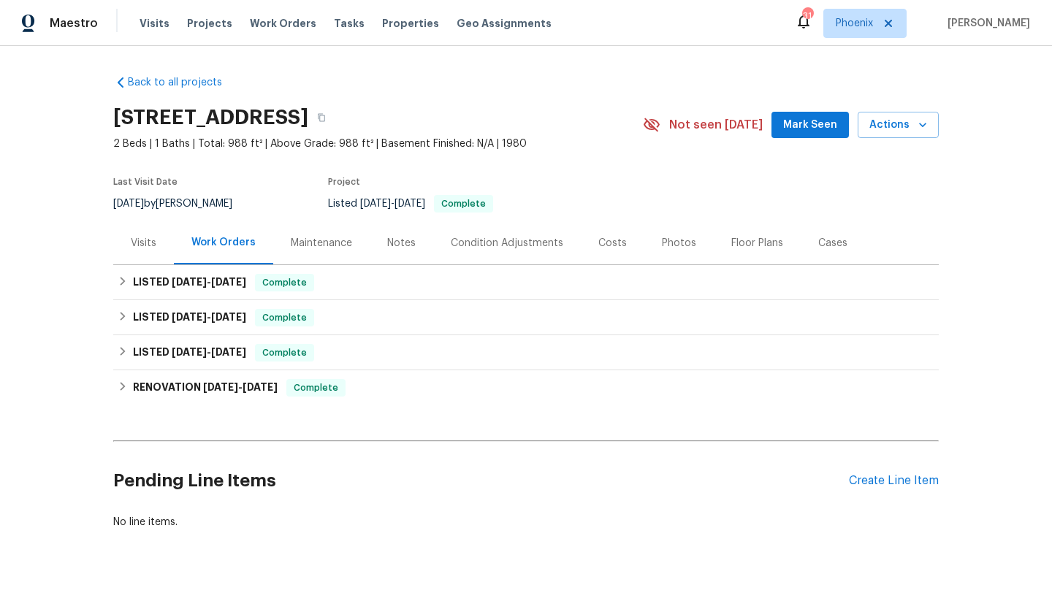
click at [330, 232] on div "Maintenance" at bounding box center [321, 242] width 96 height 43
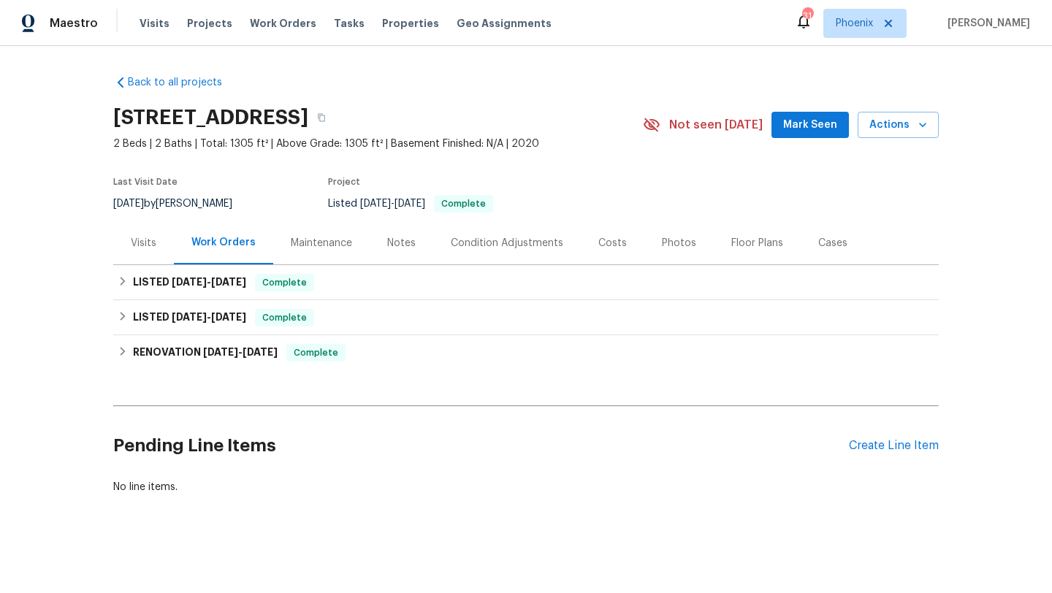
click at [342, 237] on div "Maintenance" at bounding box center [321, 243] width 61 height 15
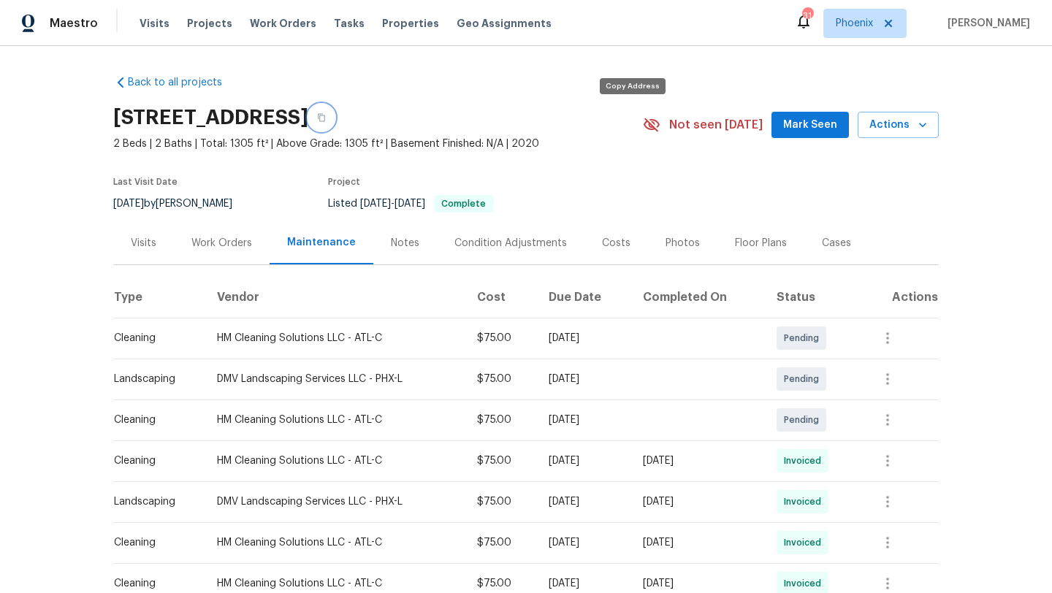
click at [326, 117] on icon "button" at bounding box center [321, 117] width 9 height 9
